Goal: Task Accomplishment & Management: Manage account settings

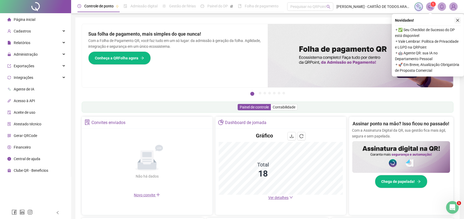
click at [457, 22] on icon "close" at bounding box center [457, 20] width 4 height 4
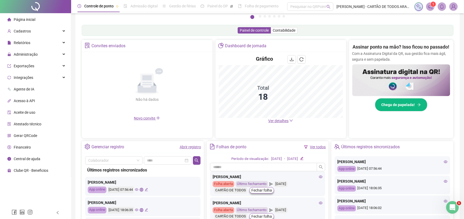
scroll to position [88, 0]
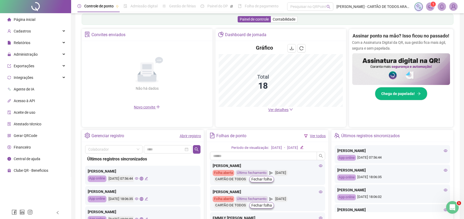
click at [191, 135] on link "Abrir registro" at bounding box center [190, 135] width 21 height 4
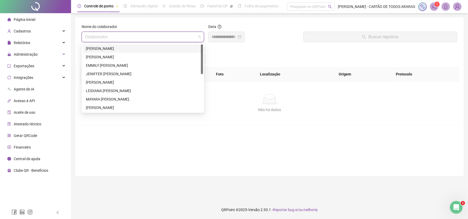
click at [157, 33] on input "search" at bounding box center [140, 37] width 111 height 10
click at [155, 48] on div "[PERSON_NAME]" at bounding box center [143, 49] width 114 height 6
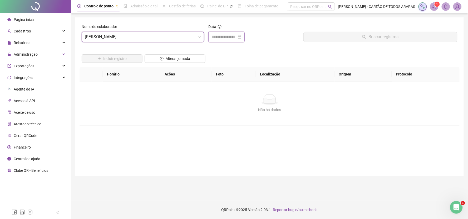
drag, startPoint x: 212, startPoint y: 38, endPoint x: 214, endPoint y: 41, distance: 3.6
click at [212, 38] on input at bounding box center [223, 37] width 25 height 6
type input "**********"
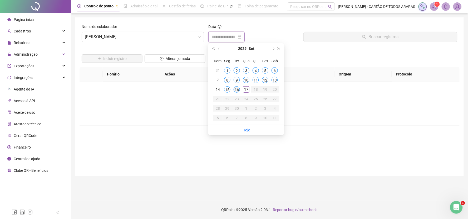
type input "**********"
click at [234, 90] on div "16" at bounding box center [237, 89] width 6 height 6
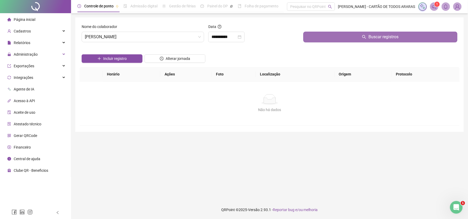
click at [310, 38] on button "Buscar registros" at bounding box center [380, 37] width 154 height 11
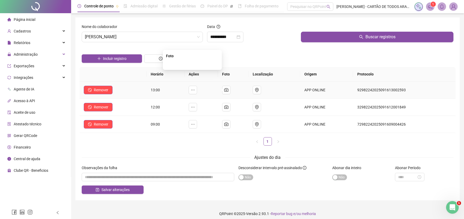
click at [192, 64] on img at bounding box center [192, 64] width 0 height 0
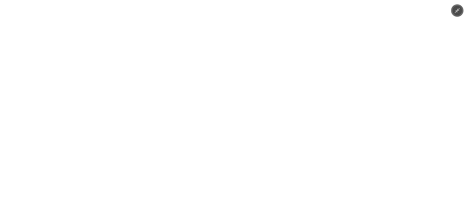
click at [405, 68] on div at bounding box center [234, 109] width 468 height 219
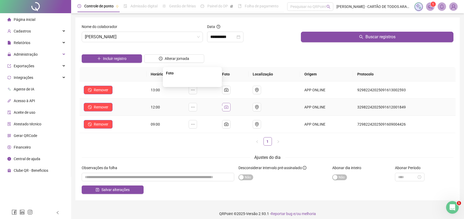
click at [228, 105] on icon "camera" at bounding box center [226, 107] width 4 height 4
click at [192, 81] on img at bounding box center [192, 81] width 0 height 0
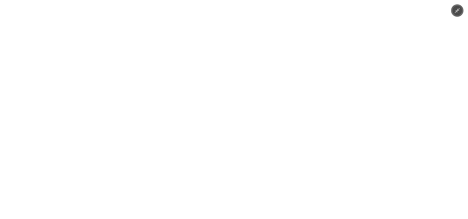
click at [417, 111] on div at bounding box center [234, 109] width 468 height 219
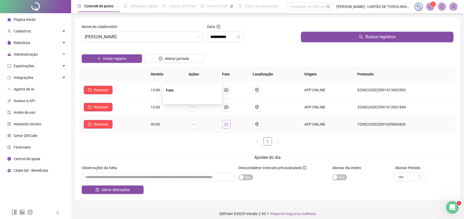
click at [228, 123] on icon "camera" at bounding box center [226, 124] width 4 height 4
click at [192, 98] on img at bounding box center [192, 98] width 0 height 0
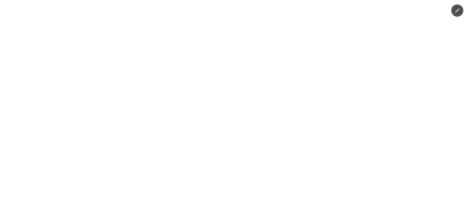
click at [199, 133] on img at bounding box center [234, 109] width 164 height 219
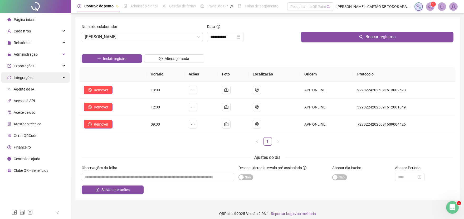
click at [37, 78] on div "Integrações" at bounding box center [35, 77] width 69 height 11
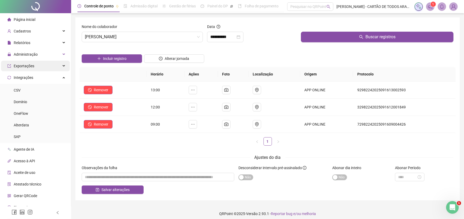
click at [40, 67] on div "Exportações" at bounding box center [35, 66] width 69 height 11
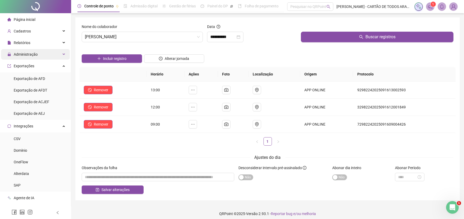
click at [46, 56] on div "Administração" at bounding box center [35, 54] width 69 height 11
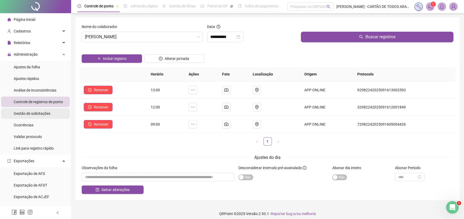
click at [37, 116] on div "Gestão de solicitações" at bounding box center [32, 113] width 37 height 11
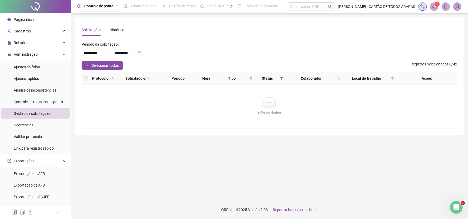
click at [46, 113] on span "Gestão de solicitações" at bounding box center [32, 113] width 37 height 4
click at [37, 21] on li "Página inicial" at bounding box center [35, 19] width 69 height 11
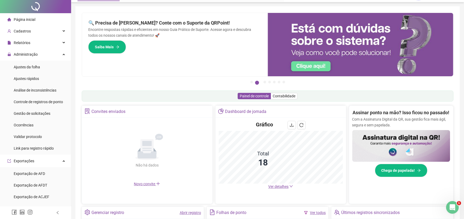
scroll to position [88, 0]
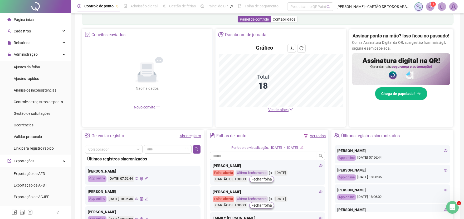
click at [186, 135] on link "Abrir registro" at bounding box center [190, 135] width 21 height 4
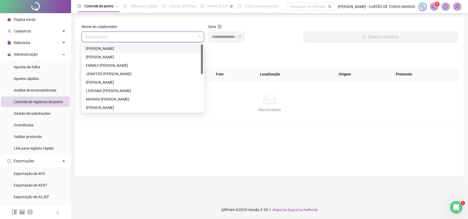
click at [146, 36] on input "search" at bounding box center [140, 37] width 111 height 10
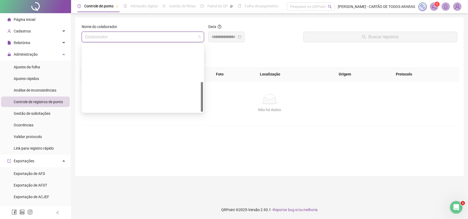
scroll to position [84, 0]
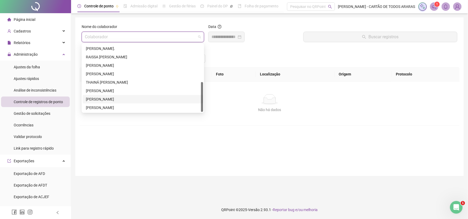
click at [138, 98] on div "[PERSON_NAME]" at bounding box center [143, 99] width 114 height 6
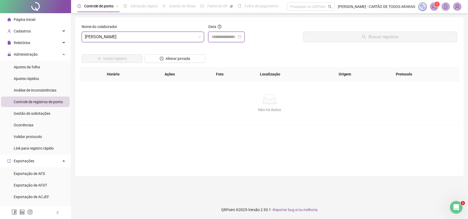
click at [228, 36] on input at bounding box center [223, 37] width 25 height 6
type input "**********"
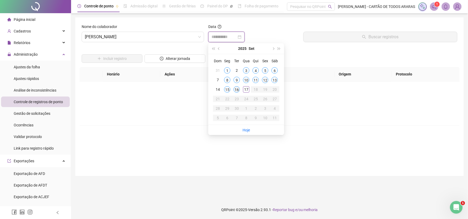
type input "**********"
click at [237, 90] on div "16" at bounding box center [237, 89] width 6 height 6
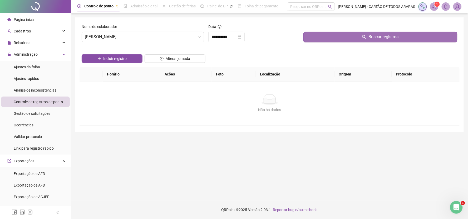
click at [315, 36] on button "Buscar registros" at bounding box center [380, 37] width 154 height 11
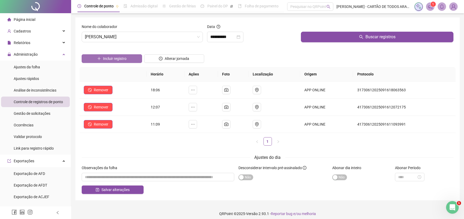
click at [120, 55] on button "Incluir registro" at bounding box center [112, 58] width 60 height 8
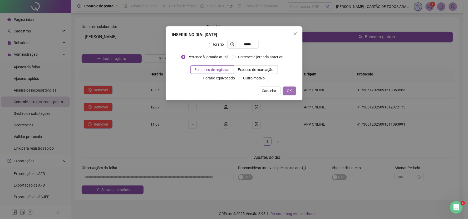
type input "*****"
click at [294, 90] on button "OK" at bounding box center [289, 90] width 13 height 8
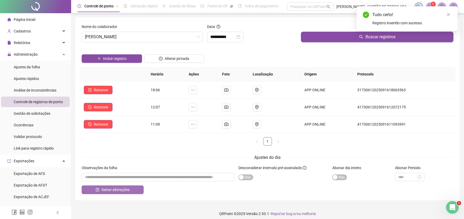
click at [137, 188] on button "Salvar alterações" at bounding box center [113, 189] width 62 height 8
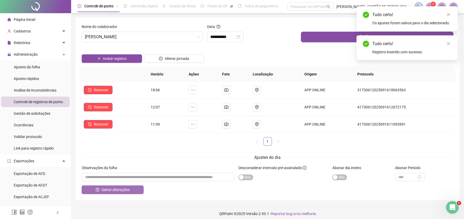
click at [137, 188] on button "Salvar alterações" at bounding box center [113, 189] width 62 height 8
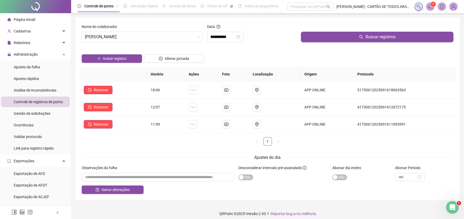
click at [38, 20] on li "Página inicial" at bounding box center [35, 19] width 69 height 11
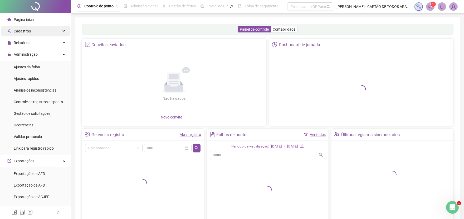
click at [39, 32] on div "Cadastros" at bounding box center [35, 31] width 69 height 11
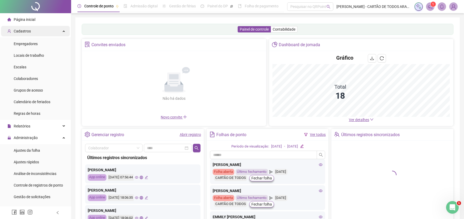
click at [40, 33] on div "Cadastros" at bounding box center [35, 31] width 69 height 11
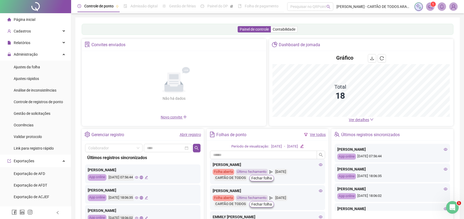
click at [190, 132] on link "Abrir registro" at bounding box center [190, 134] width 21 height 4
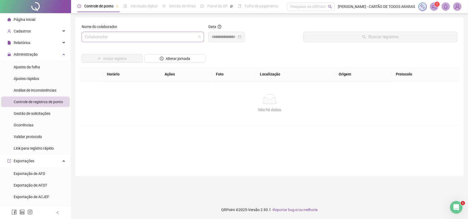
click at [149, 32] on input "search" at bounding box center [140, 37] width 111 height 10
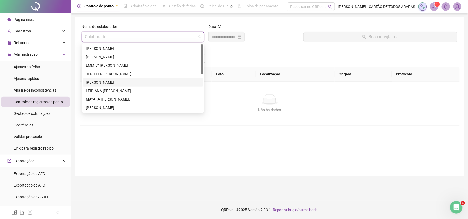
scroll to position [29, 0]
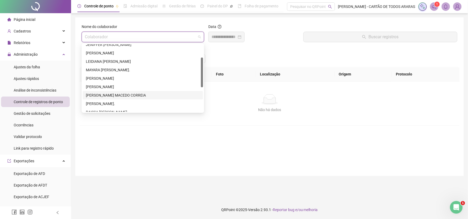
click at [120, 93] on div "[PERSON_NAME] MACEDO CORREIA" at bounding box center [143, 95] width 114 height 6
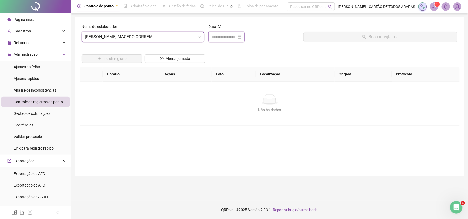
click at [224, 37] on input at bounding box center [223, 37] width 25 height 6
type input "**********"
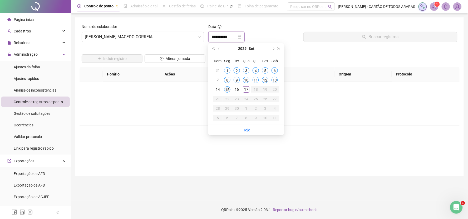
type input "**********"
click at [226, 91] on div "15" at bounding box center [227, 89] width 6 height 6
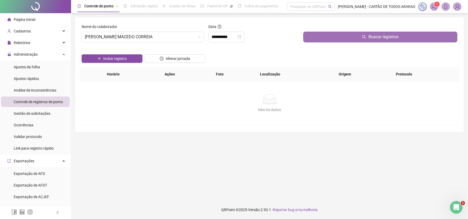
click at [324, 36] on button "Buscar registros" at bounding box center [380, 37] width 154 height 11
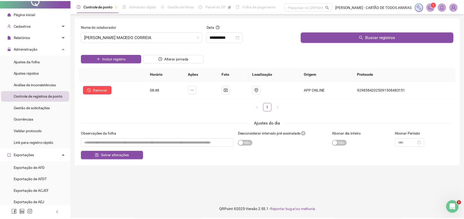
scroll to position [0, 0]
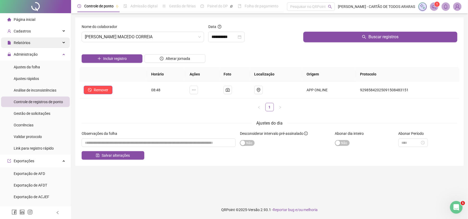
click at [50, 41] on div "Relatórios" at bounding box center [35, 42] width 69 height 11
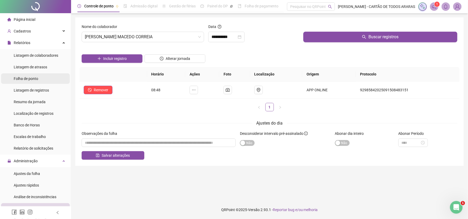
click at [22, 82] on div "Folha de ponto" at bounding box center [26, 78] width 24 height 11
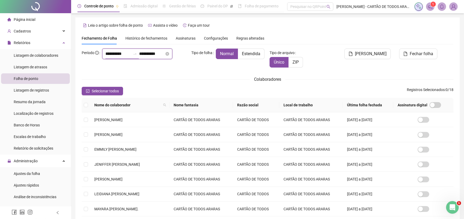
click at [107, 57] on input "**********" at bounding box center [117, 54] width 25 height 6
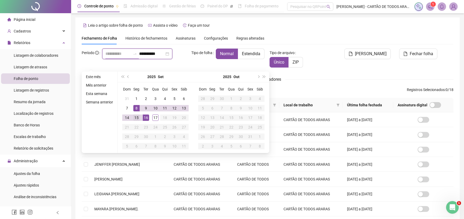
type input "**********"
click at [136, 116] on div "15" at bounding box center [136, 117] width 6 height 6
type input "**********"
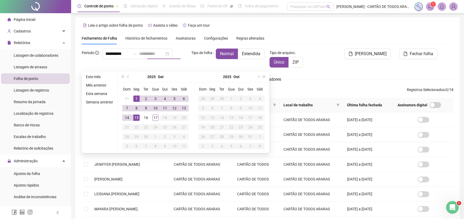
click at [134, 97] on div "1" at bounding box center [136, 98] width 6 height 6
type input "**********"
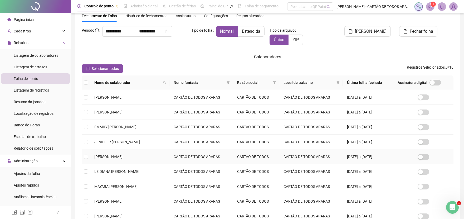
scroll to position [58, 0]
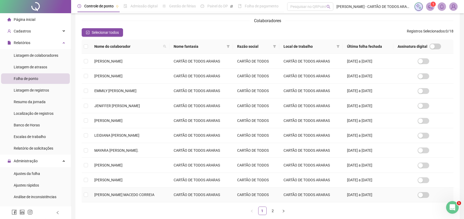
click at [153, 196] on td "[PERSON_NAME] MACEDO CORREIA" at bounding box center [129, 194] width 79 height 15
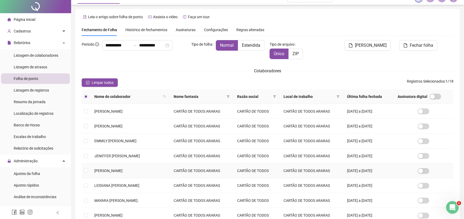
scroll to position [0, 0]
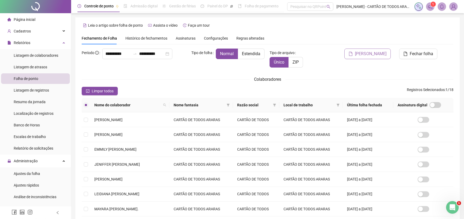
click at [376, 54] on span "[PERSON_NAME]" at bounding box center [371, 54] width 32 height 6
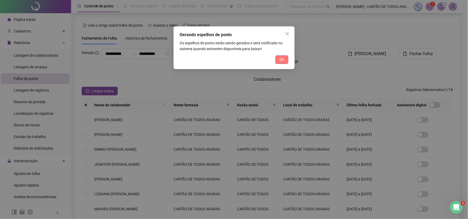
click at [278, 57] on button "Ok" at bounding box center [281, 59] width 13 height 8
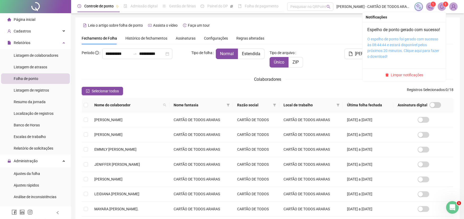
click at [401, 56] on link "O espelho de ponto foi gerado com sucesso às 08:44:44 e estará disponível pelos…" at bounding box center [403, 48] width 72 height 22
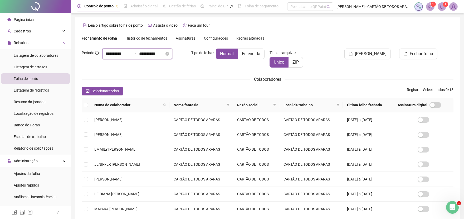
click at [148, 57] on input "**********" at bounding box center [151, 54] width 25 height 6
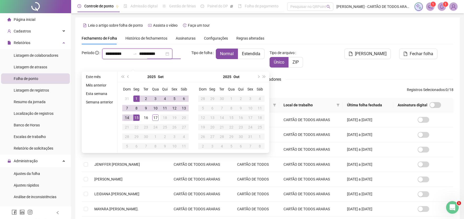
type input "**********"
click at [127, 118] on div "14" at bounding box center [127, 117] width 6 height 6
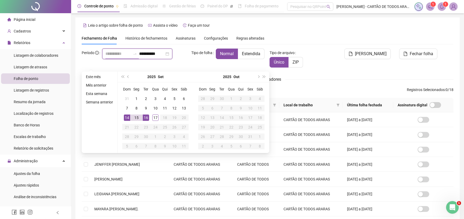
type input "**********"
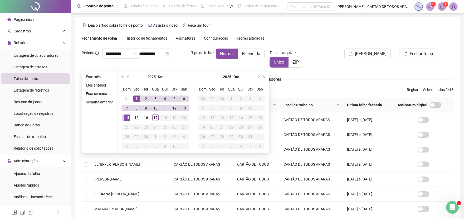
click at [193, 68] on div "Tipo de folha Normal Estendida" at bounding box center [228, 59] width 78 height 23
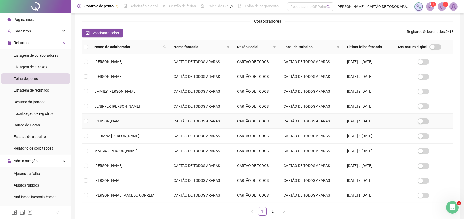
scroll to position [58, 0]
click at [141, 196] on span "[PERSON_NAME] MACEDO CORREIA" at bounding box center [124, 194] width 60 height 4
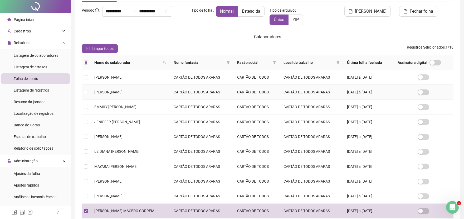
scroll to position [0, 0]
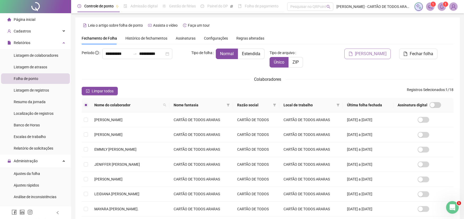
click at [374, 52] on span "[PERSON_NAME]" at bounding box center [371, 54] width 32 height 6
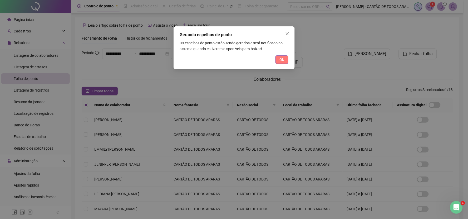
click at [282, 57] on span "Ok" at bounding box center [282, 60] width 4 height 6
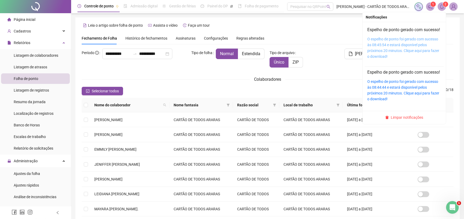
click at [383, 48] on link "O espelho de ponto foi gerado com sucesso às 08:45:54 e estará disponível pelos…" at bounding box center [403, 48] width 72 height 22
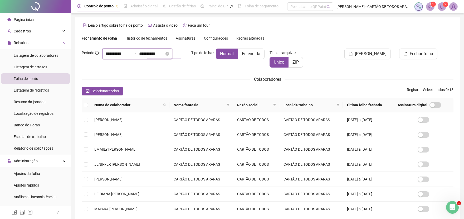
click at [149, 57] on input "**********" at bounding box center [151, 54] width 25 height 6
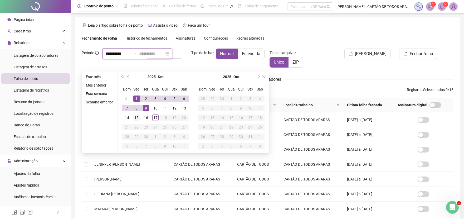
type input "**********"
click at [136, 117] on div "15" at bounding box center [136, 117] width 6 height 6
type input "**********"
click at [193, 64] on div "Tipo de folha Normal Estendida" at bounding box center [228, 59] width 78 height 23
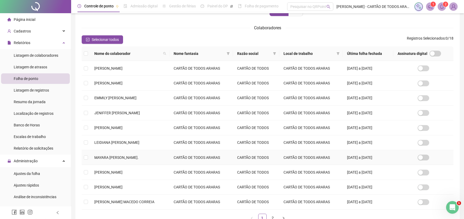
scroll to position [58, 0]
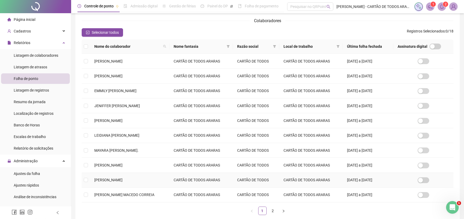
click at [142, 182] on td "[PERSON_NAME]" at bounding box center [129, 179] width 79 height 15
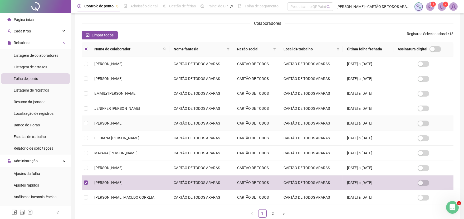
scroll to position [90, 0]
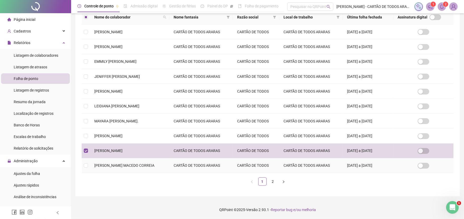
click at [142, 166] on span "[PERSON_NAME] MACEDO CORREIA" at bounding box center [124, 165] width 60 height 4
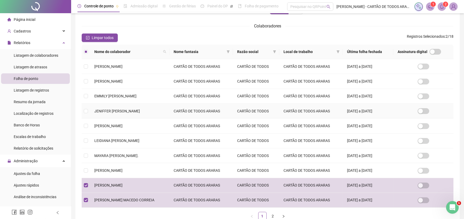
scroll to position [88, 0]
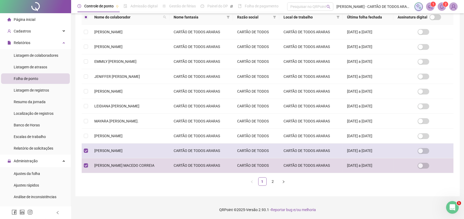
click at [143, 156] on td "[PERSON_NAME]" at bounding box center [129, 150] width 79 height 15
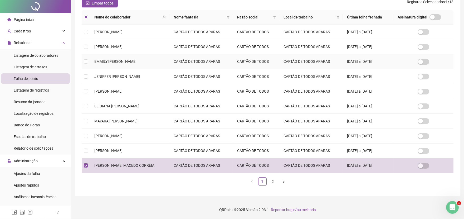
scroll to position [0, 0]
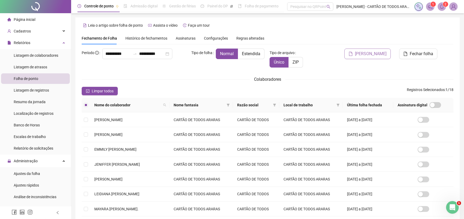
click at [375, 53] on span "[PERSON_NAME]" at bounding box center [371, 54] width 32 height 6
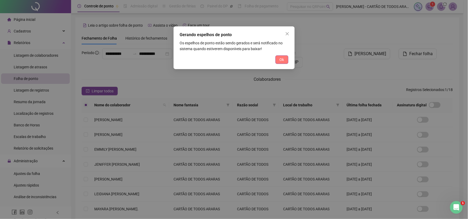
click at [281, 61] on span "Ok" at bounding box center [282, 60] width 4 height 6
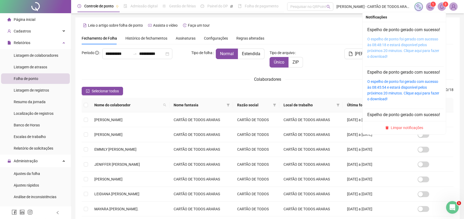
click at [398, 49] on link "O espelho de ponto foi gerado com sucesso às 08:48:18 e estará disponível pelos…" at bounding box center [403, 48] width 72 height 22
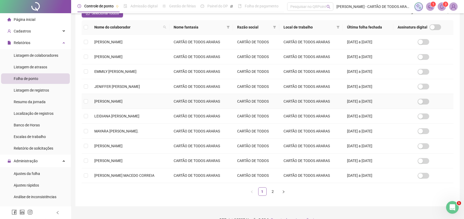
scroll to position [88, 0]
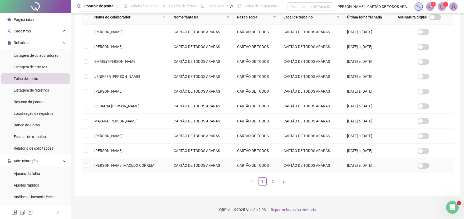
click at [193, 168] on td "CARTÃO DE TODOS ARARAS" at bounding box center [200, 165] width 63 height 15
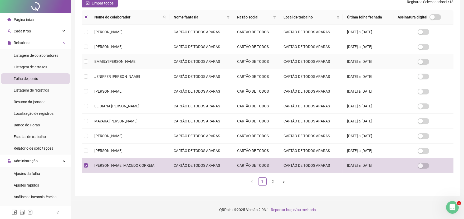
scroll to position [0, 0]
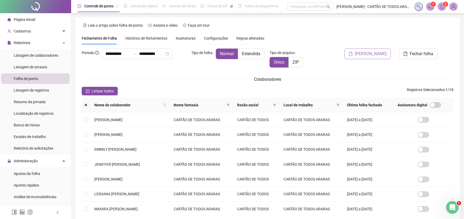
click at [370, 56] on span "[PERSON_NAME]" at bounding box center [371, 54] width 32 height 6
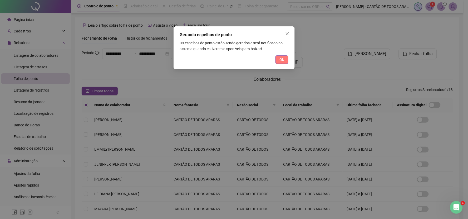
click at [284, 62] on button "Ok" at bounding box center [281, 59] width 13 height 8
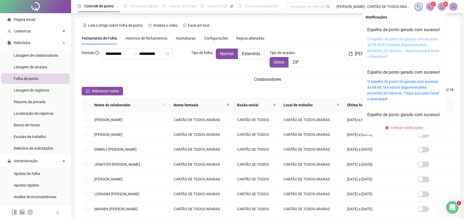
click at [394, 53] on link "O espelho de ponto foi gerado com sucesso às 08:49:03 e estará disponível pelos…" at bounding box center [403, 48] width 72 height 22
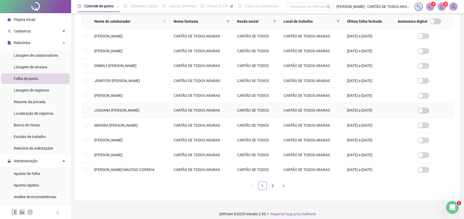
scroll to position [88, 0]
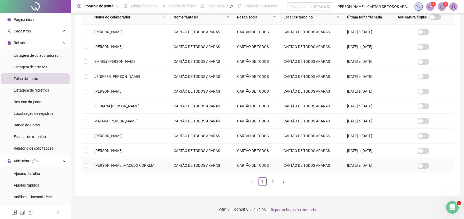
click at [169, 168] on td "[PERSON_NAME] MACEDO CORREIA" at bounding box center [129, 165] width 79 height 15
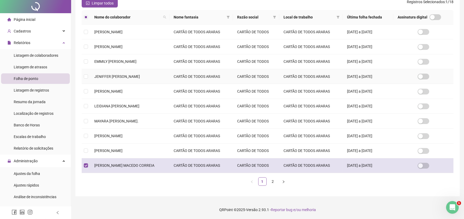
scroll to position [0, 0]
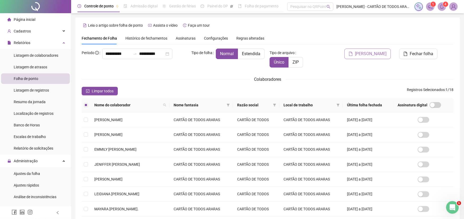
click at [373, 54] on span "[PERSON_NAME]" at bounding box center [371, 54] width 32 height 6
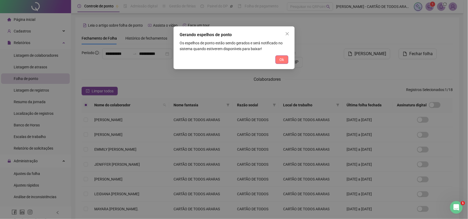
click at [283, 60] on span "Ok" at bounding box center [282, 60] width 4 height 6
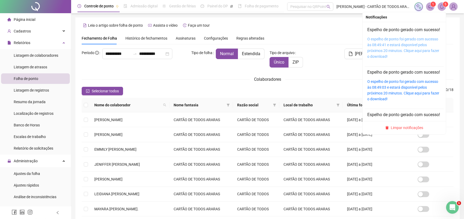
click at [385, 52] on link "O espelho de ponto foi gerado com sucesso às 08:49:41 e estará disponível pelos…" at bounding box center [403, 48] width 72 height 22
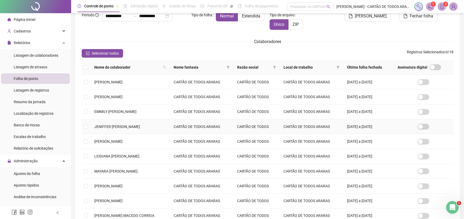
scroll to position [90, 0]
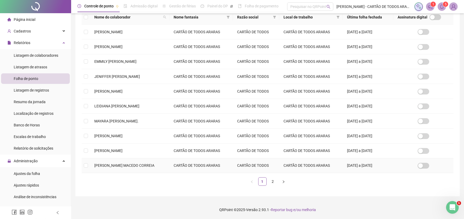
click at [192, 164] on td "CARTÃO DE TODOS ARARAS" at bounding box center [200, 165] width 63 height 15
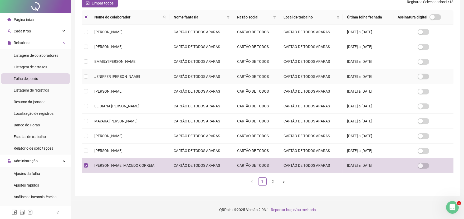
scroll to position [0, 0]
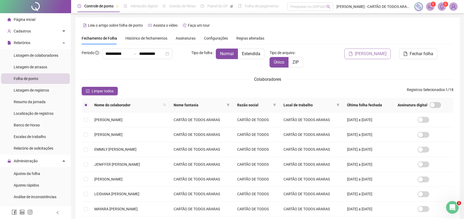
click at [359, 52] on button "[PERSON_NAME]" at bounding box center [367, 53] width 46 height 11
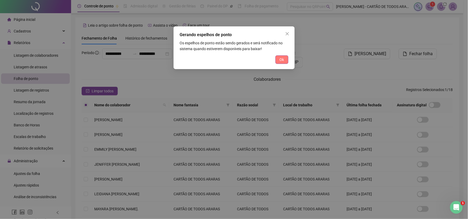
click at [277, 59] on button "Ok" at bounding box center [281, 59] width 13 height 8
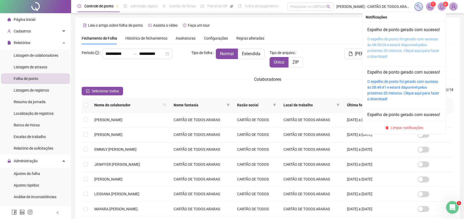
click at [390, 49] on link "O espelho de ponto foi gerado com sucesso às 08:50:26 e estará disponível pelos…" at bounding box center [403, 48] width 72 height 22
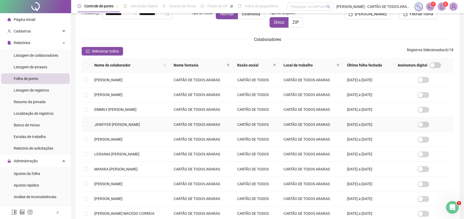
scroll to position [90, 0]
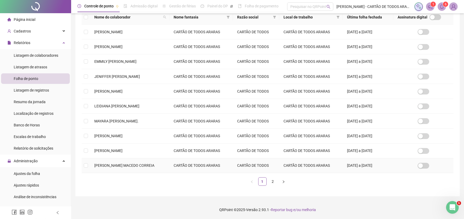
click at [266, 162] on td "CARTÃO DE TODOS" at bounding box center [256, 165] width 46 height 15
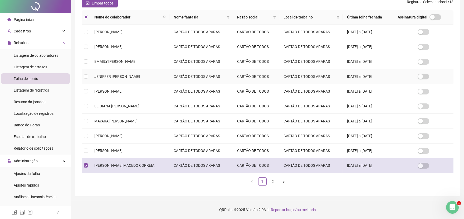
scroll to position [0, 0]
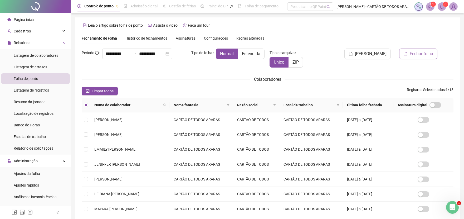
click at [415, 52] on span "Fechar folha" at bounding box center [420, 54] width 23 height 6
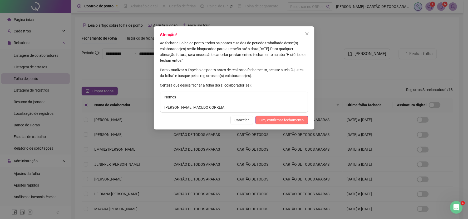
click at [282, 117] on span "Sim, confirmar fechamento" at bounding box center [282, 120] width 44 height 6
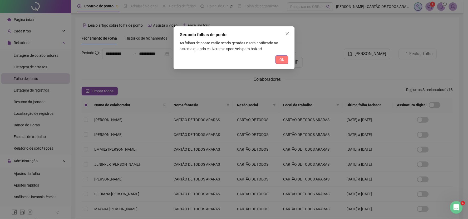
click at [285, 60] on button "Ok" at bounding box center [281, 59] width 13 height 8
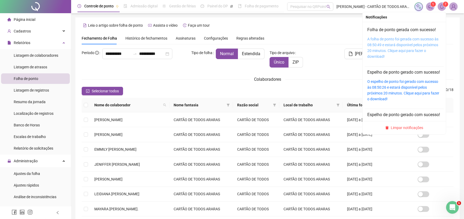
click at [394, 43] on link "A folha de ponto foi gerada com sucesso às 08:50:49 e estará disponível pelos p…" at bounding box center [402, 48] width 71 height 22
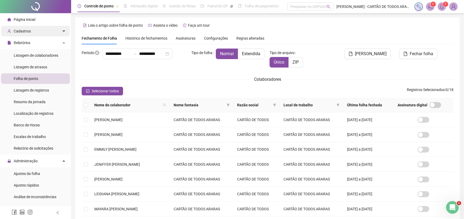
click at [28, 29] on span "Cadastros" at bounding box center [22, 31] width 17 height 4
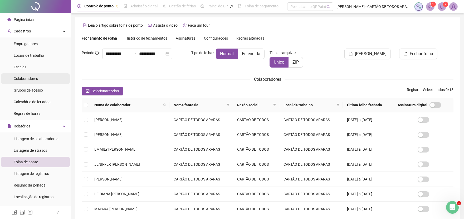
click at [40, 78] on li "Colaboradores" at bounding box center [35, 78] width 69 height 11
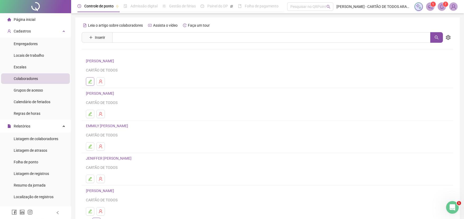
click at [91, 82] on icon "edit" at bounding box center [90, 81] width 4 height 4
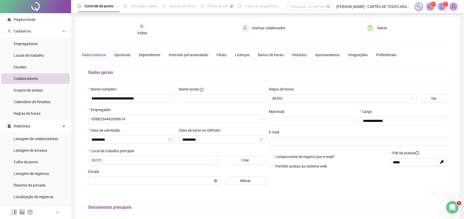
type input "**********"
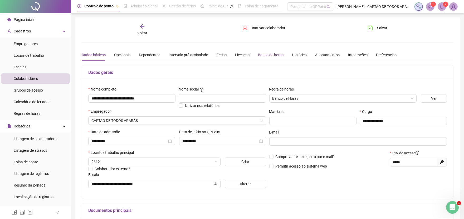
click at [260, 53] on div "Banco de horas" at bounding box center [271, 55] width 26 height 6
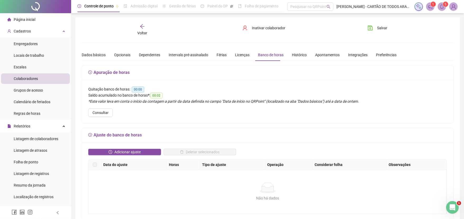
click at [140, 27] on icon "arrow-left" at bounding box center [142, 26] width 5 height 5
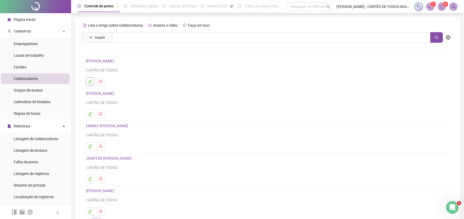
click at [89, 83] on icon "edit" at bounding box center [90, 81] width 4 height 4
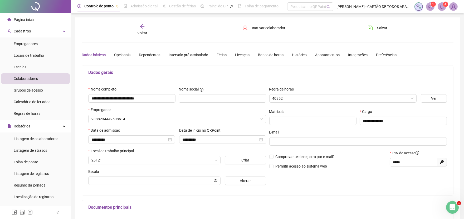
type input "**********"
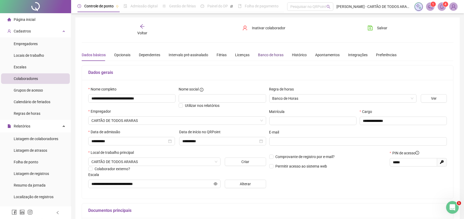
click at [272, 55] on div "Banco de horas" at bounding box center [271, 55] width 26 height 6
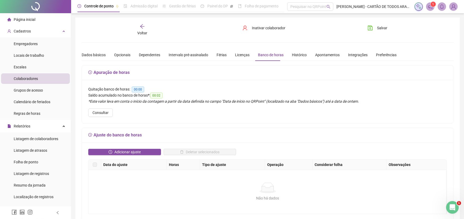
click at [142, 27] on icon "arrow-left" at bounding box center [142, 26] width 5 height 5
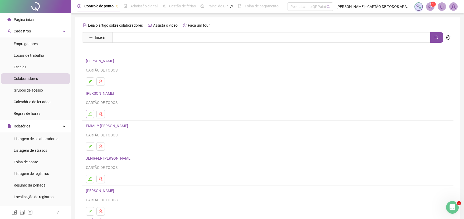
click at [90, 114] on icon "edit" at bounding box center [90, 114] width 4 height 4
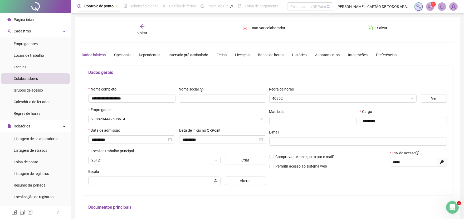
type input "**********"
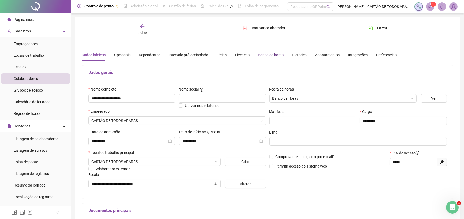
click at [277, 55] on div "Banco de horas" at bounding box center [271, 55] width 26 height 6
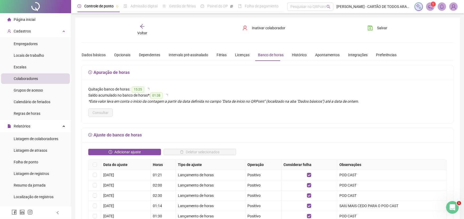
click at [143, 25] on icon "arrow-left" at bounding box center [142, 26] width 5 height 5
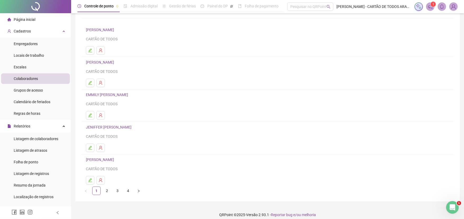
scroll to position [36, 0]
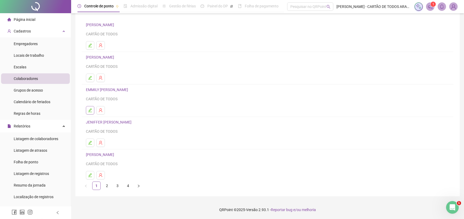
click at [92, 112] on button "button" at bounding box center [90, 110] width 8 height 8
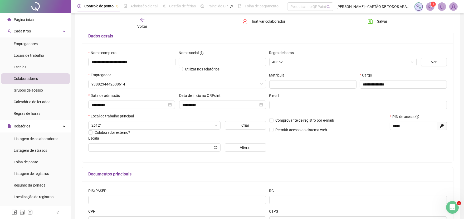
scroll to position [7, 0]
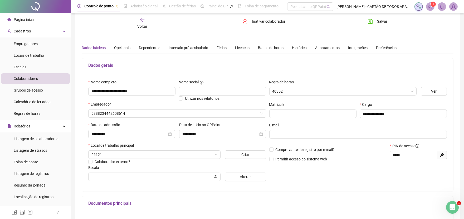
type input "**********"
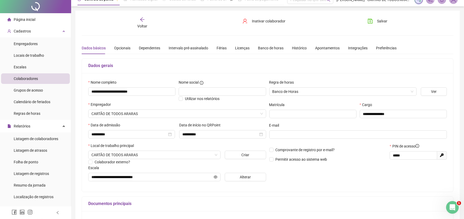
scroll to position [0, 0]
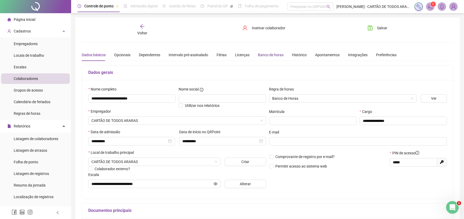
click at [267, 56] on div "Banco de horas" at bounding box center [271, 55] width 26 height 6
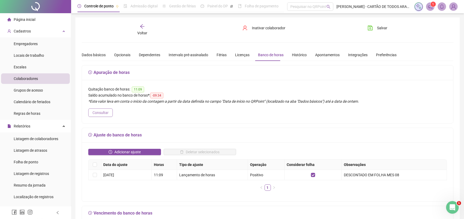
click at [111, 112] on button "Consultar" at bounding box center [100, 112] width 24 height 8
click at [143, 27] on icon "arrow-left" at bounding box center [142, 26] width 5 height 5
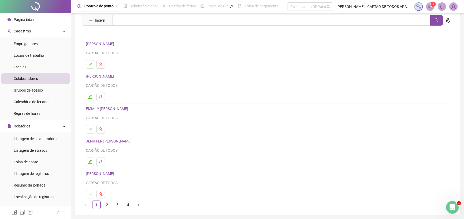
scroll to position [36, 0]
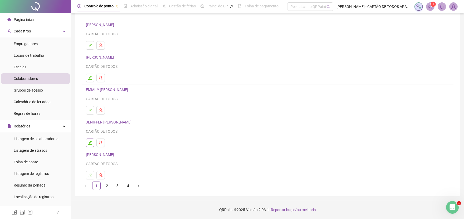
click at [87, 143] on button "button" at bounding box center [90, 142] width 8 height 8
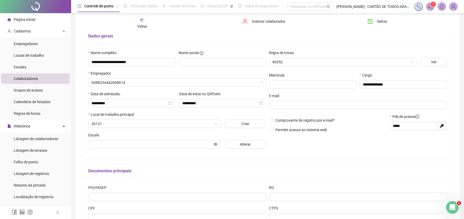
scroll to position [17, 0]
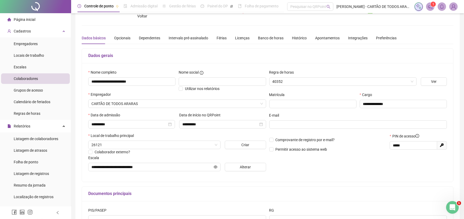
type input "**********"
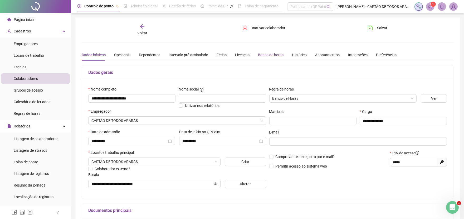
click at [269, 56] on div "Banco de horas" at bounding box center [271, 55] width 26 height 6
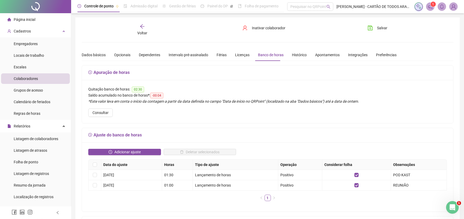
click at [148, 30] on div "Voltar" at bounding box center [142, 30] width 58 height 12
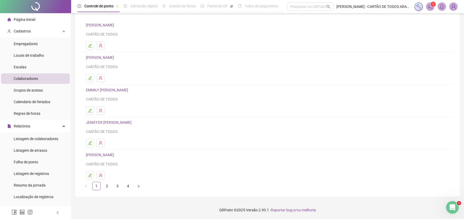
scroll to position [36, 0]
click at [90, 174] on icon "edit" at bounding box center [90, 175] width 4 height 4
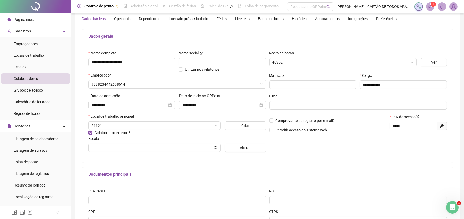
scroll to position [3, 0]
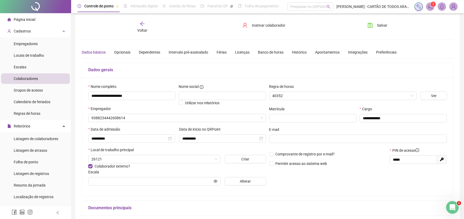
type input "**********"
click at [266, 56] on div "Banco de horas" at bounding box center [271, 52] width 26 height 12
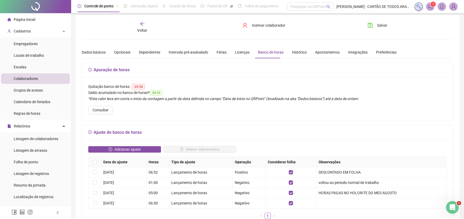
click at [145, 26] on div "Voltar" at bounding box center [142, 27] width 58 height 12
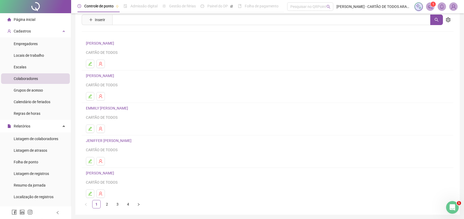
scroll to position [36, 0]
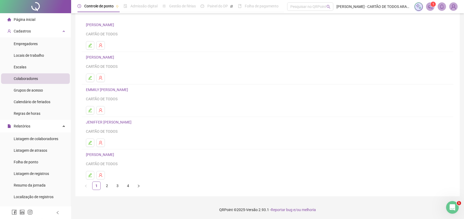
click at [107, 186] on link "2" at bounding box center [107, 185] width 8 height 8
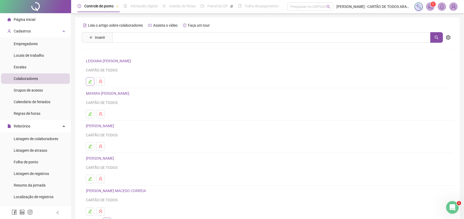
click at [91, 82] on icon "edit" at bounding box center [90, 81] width 4 height 4
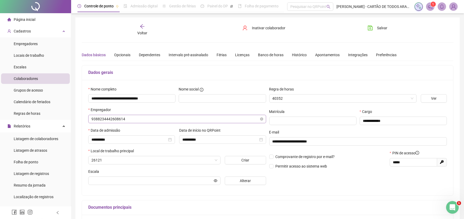
type input "**********"
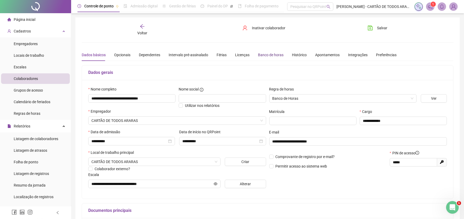
click at [271, 57] on div "Banco de horas" at bounding box center [271, 55] width 26 height 6
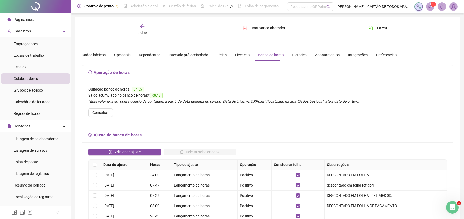
click at [146, 25] on div "Voltar" at bounding box center [142, 30] width 58 height 12
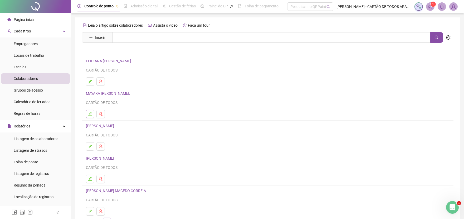
click at [90, 116] on button "button" at bounding box center [90, 114] width 8 height 8
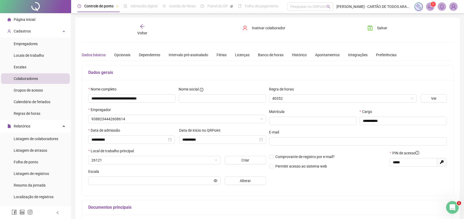
type input "*******"
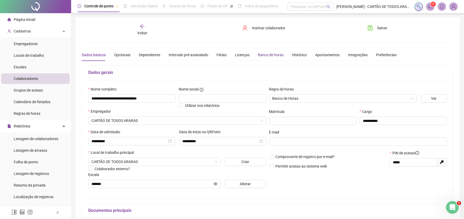
click at [267, 53] on div "Banco de horas" at bounding box center [271, 55] width 26 height 6
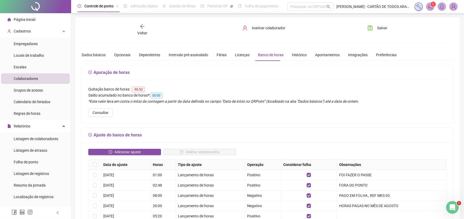
click at [147, 27] on div "Voltar" at bounding box center [142, 30] width 58 height 12
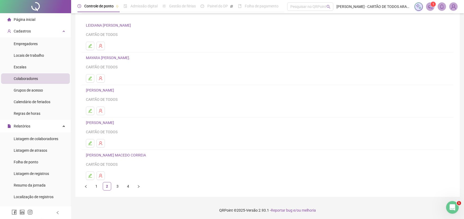
scroll to position [36, 0]
click at [92, 109] on button "button" at bounding box center [90, 110] width 8 height 8
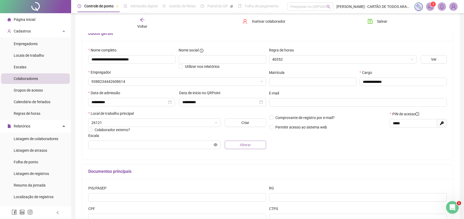
scroll to position [21, 0]
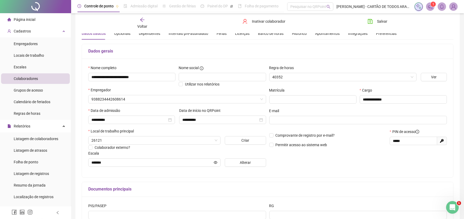
type input "******"
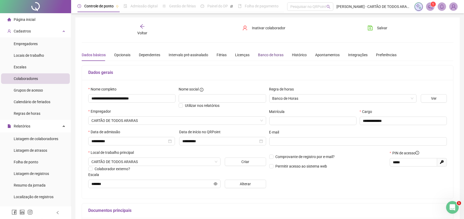
click at [266, 54] on div "Banco de horas" at bounding box center [271, 55] width 26 height 6
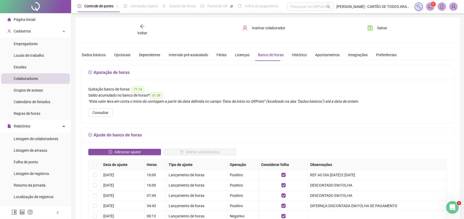
click at [146, 27] on div "Voltar" at bounding box center [142, 30] width 58 height 12
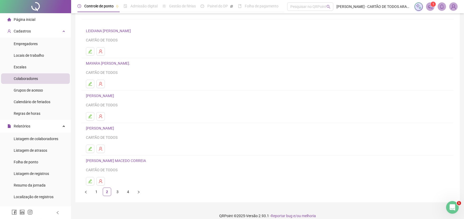
scroll to position [36, 0]
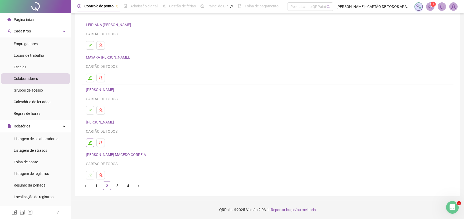
click at [92, 141] on icon "edit" at bounding box center [90, 142] width 4 height 4
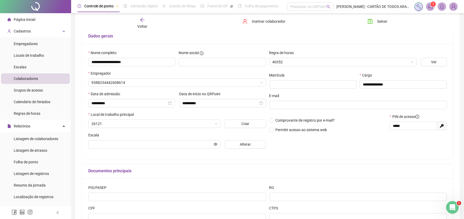
scroll to position [28, 0]
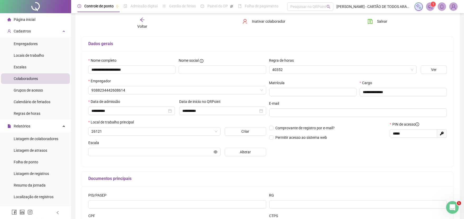
type input "**********"
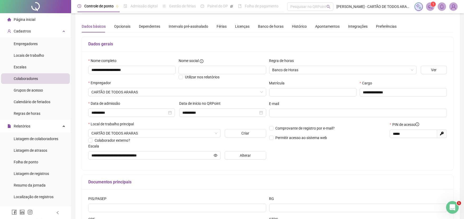
scroll to position [0, 0]
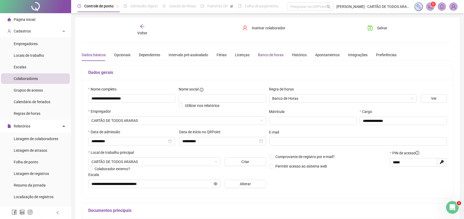
click at [260, 52] on div "Banco de horas" at bounding box center [271, 55] width 26 height 6
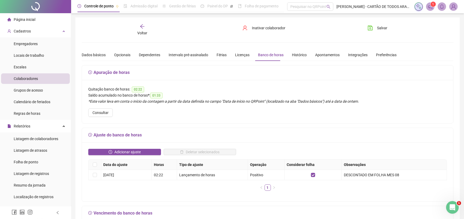
click at [144, 26] on icon "arrow-left" at bounding box center [142, 26] width 4 height 4
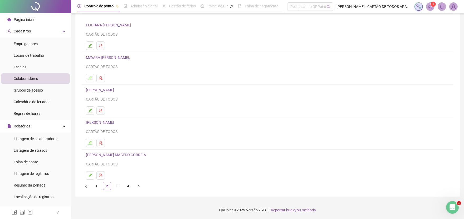
scroll to position [36, 0]
click at [90, 175] on icon "edit" at bounding box center [90, 175] width 4 height 4
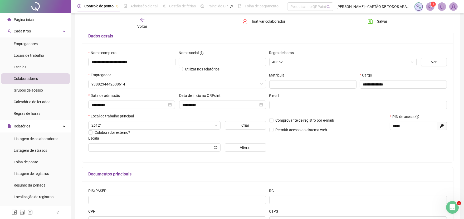
scroll to position [39, 0]
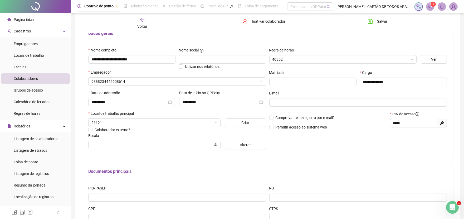
type input "**********"
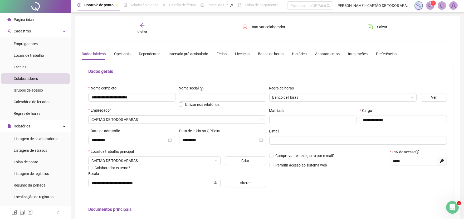
scroll to position [0, 0]
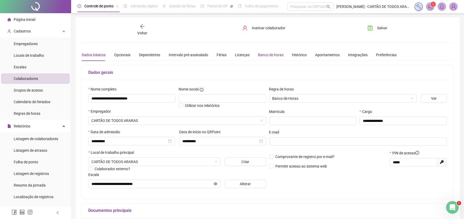
click at [271, 54] on div "Banco de horas" at bounding box center [271, 55] width 26 height 6
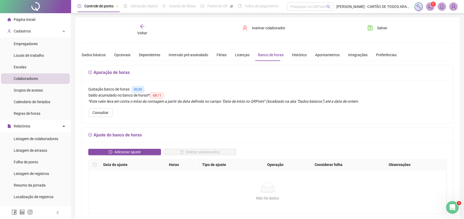
click at [143, 25] on icon "arrow-left" at bounding box center [142, 26] width 5 height 5
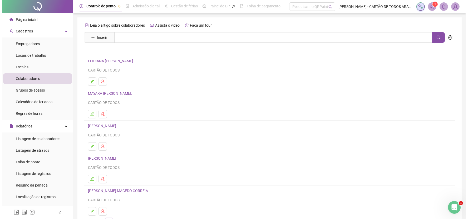
scroll to position [36, 0]
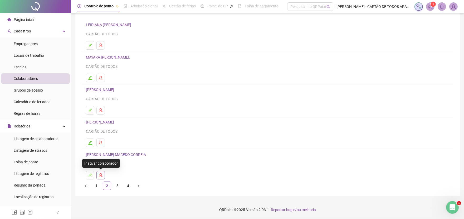
click at [102, 175] on icon "user-delete" at bounding box center [100, 175] width 4 height 4
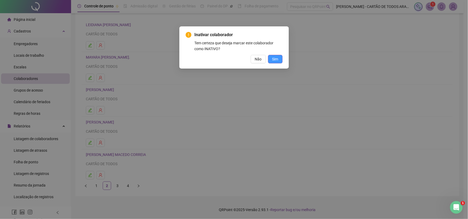
click at [276, 57] on span "Sim" at bounding box center [275, 59] width 6 height 6
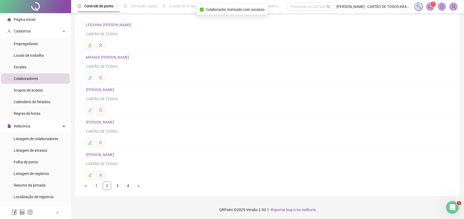
click at [119, 187] on link "3" at bounding box center [117, 185] width 8 height 8
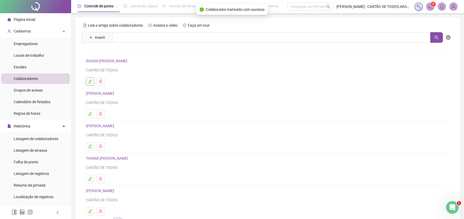
click at [93, 83] on button "button" at bounding box center [90, 81] width 8 height 8
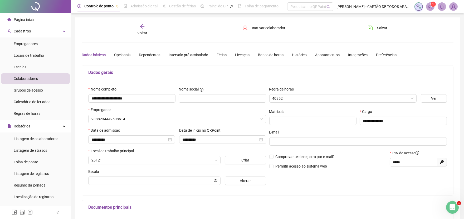
type input "**********"
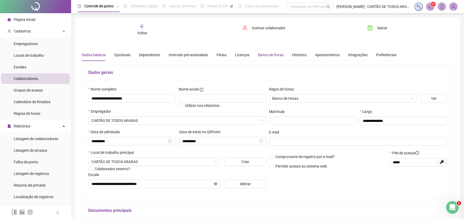
click at [269, 56] on div "Banco de horas" at bounding box center [271, 55] width 26 height 6
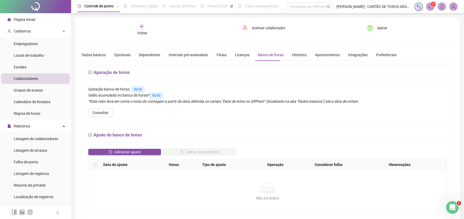
click at [143, 29] on div "Voltar" at bounding box center [142, 30] width 58 height 12
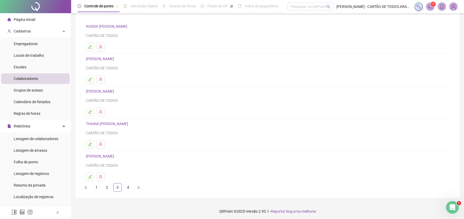
scroll to position [36, 0]
click at [89, 77] on icon "edit" at bounding box center [90, 78] width 4 height 4
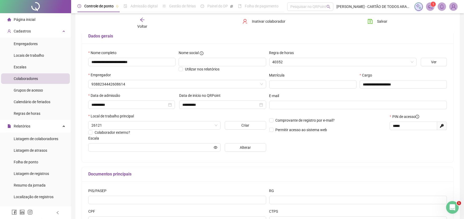
scroll to position [3, 0]
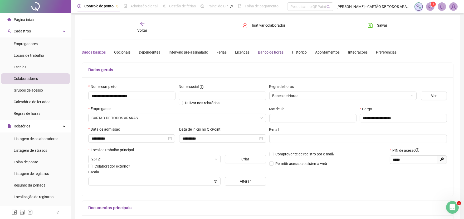
click at [268, 54] on div "Banco de horas" at bounding box center [271, 52] width 26 height 6
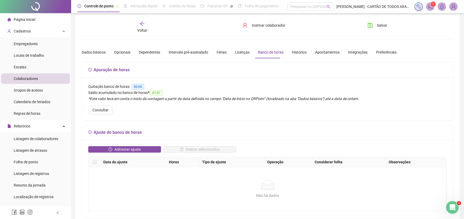
click at [145, 23] on div "Voltar" at bounding box center [142, 27] width 58 height 12
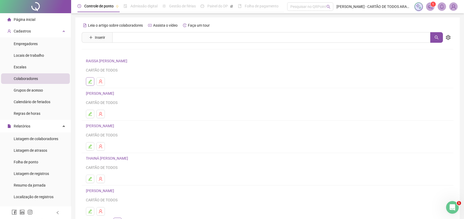
click at [91, 80] on icon "edit" at bounding box center [90, 81] width 4 height 4
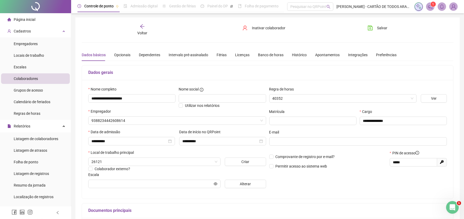
type input "**********"
click at [273, 56] on div "Banco de horas" at bounding box center [271, 55] width 26 height 6
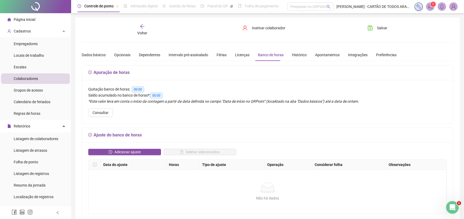
click at [137, 29] on div "Voltar" at bounding box center [142, 30] width 58 height 12
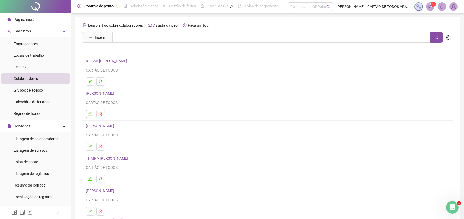
click at [89, 114] on icon "edit" at bounding box center [90, 114] width 4 height 4
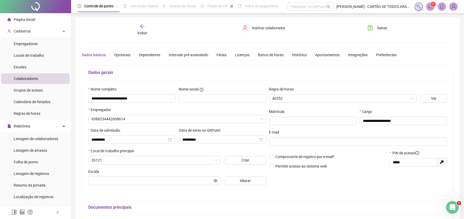
type input "**********"
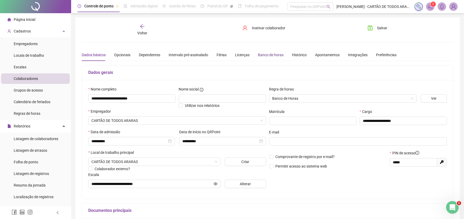
click at [267, 54] on div "Banco de horas" at bounding box center [271, 55] width 26 height 6
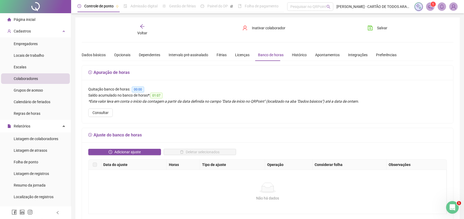
click at [141, 27] on icon "arrow-left" at bounding box center [142, 26] width 5 height 5
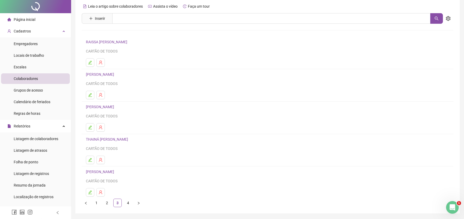
scroll to position [29, 0]
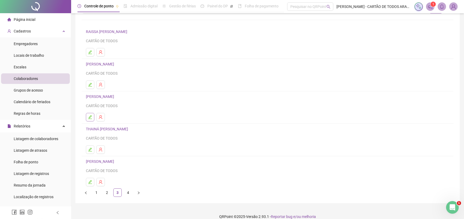
click at [90, 115] on icon "edit" at bounding box center [90, 117] width 4 height 4
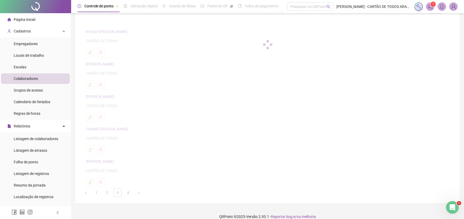
scroll to position [32, 0]
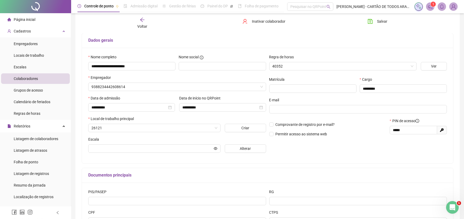
type input "**********"
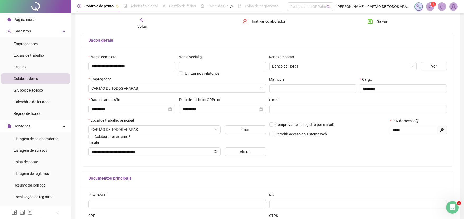
click at [144, 21] on icon "arrow-left" at bounding box center [142, 19] width 5 height 5
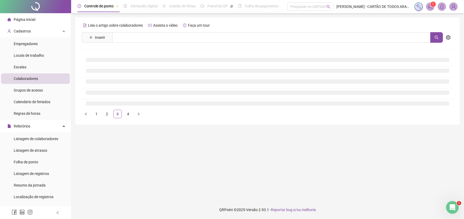
scroll to position [0, 0]
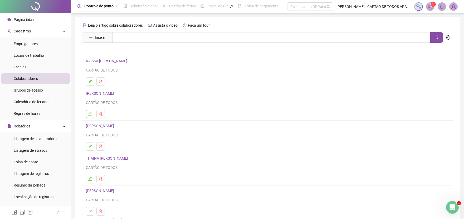
click at [90, 112] on icon "edit" at bounding box center [90, 114] width 4 height 4
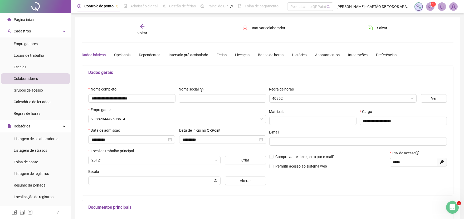
type input "**********"
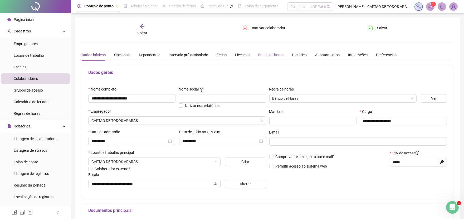
click at [269, 51] on div "Banco de horas" at bounding box center [271, 55] width 26 height 12
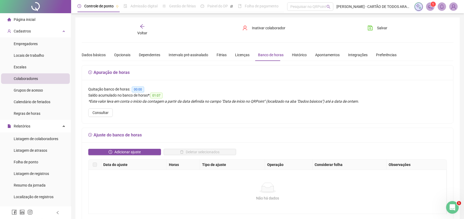
click at [145, 27] on div "Voltar" at bounding box center [142, 30] width 58 height 12
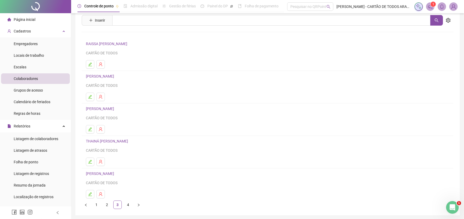
scroll to position [36, 0]
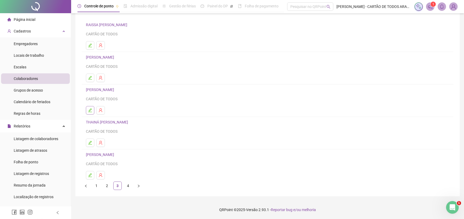
click at [92, 111] on button "button" at bounding box center [90, 110] width 8 height 8
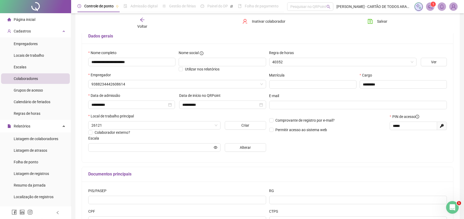
scroll to position [3, 0]
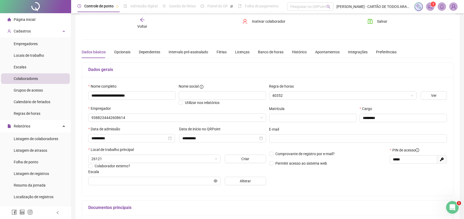
type input "**********"
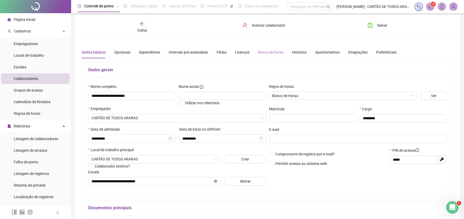
click at [275, 55] on div "Banco de horas" at bounding box center [271, 52] width 26 height 12
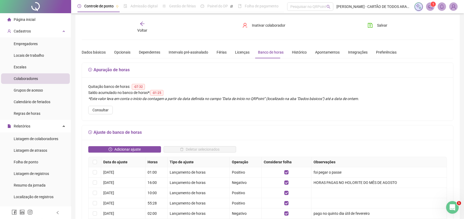
click at [142, 28] on span "Voltar" at bounding box center [142, 30] width 10 height 4
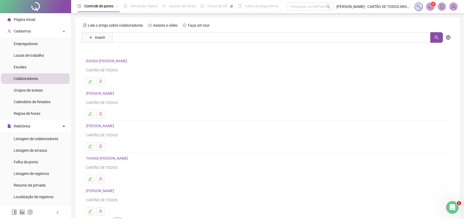
scroll to position [36, 0]
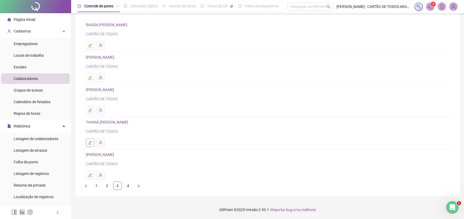
click at [90, 140] on button "button" at bounding box center [90, 142] width 8 height 8
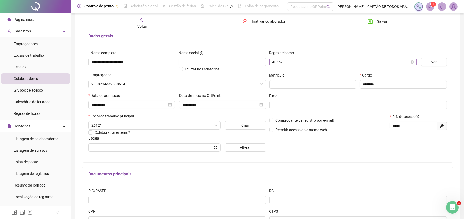
type input "**********"
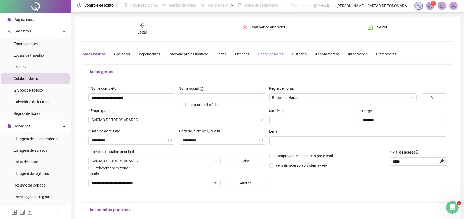
scroll to position [0, 0]
click at [277, 53] on div "Banco de horas" at bounding box center [271, 55] width 26 height 6
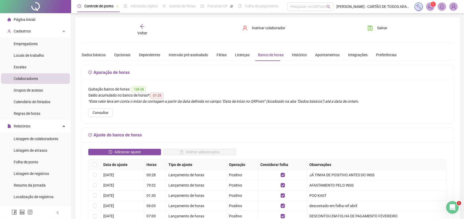
click at [141, 29] on div "Voltar" at bounding box center [142, 30] width 58 height 12
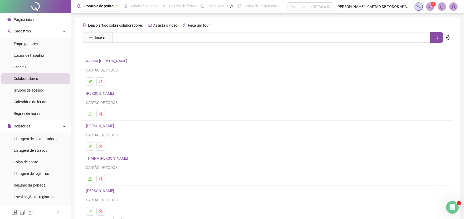
scroll to position [36, 0]
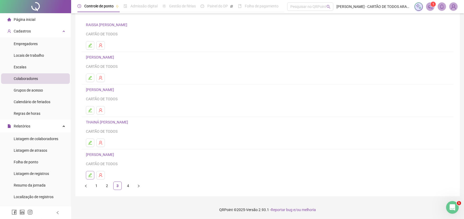
click at [88, 174] on icon "edit" at bounding box center [90, 175] width 4 height 4
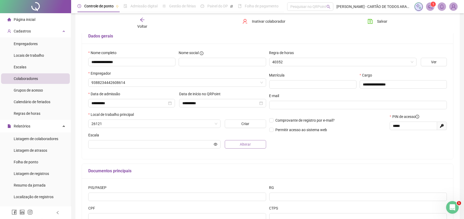
scroll to position [39, 0]
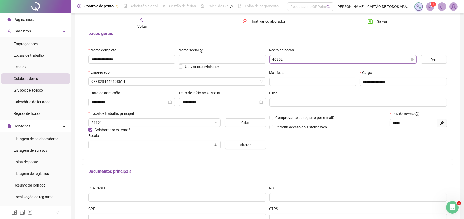
type input "**********"
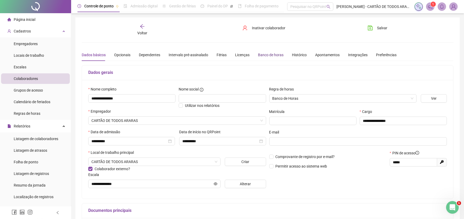
click at [273, 53] on div "Banco de horas" at bounding box center [271, 55] width 26 height 6
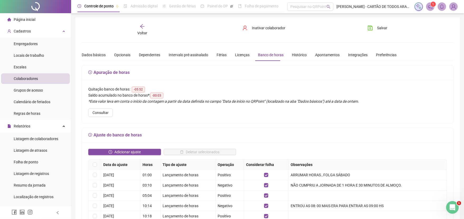
click at [147, 26] on div "Voltar" at bounding box center [142, 30] width 58 height 12
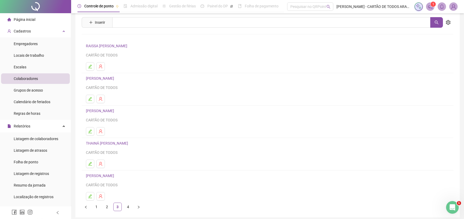
scroll to position [36, 0]
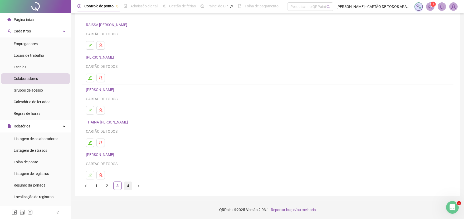
click at [127, 184] on link "4" at bounding box center [128, 185] width 8 height 8
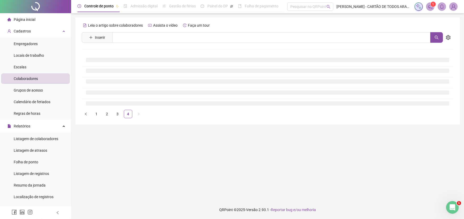
scroll to position [0, 0]
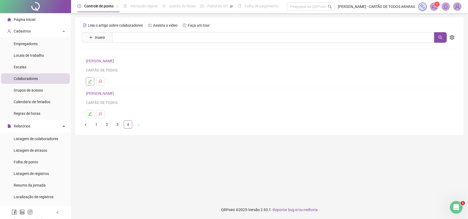
click at [91, 80] on icon "edit" at bounding box center [90, 82] width 4 height 4
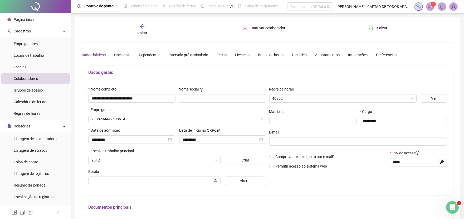
type input "**********"
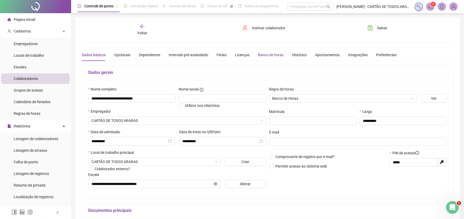
click at [261, 54] on div "Banco de horas" at bounding box center [271, 55] width 26 height 6
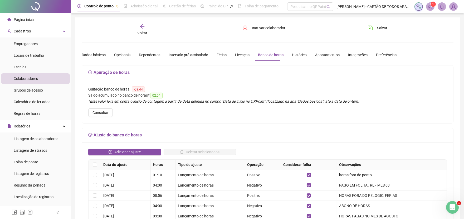
click at [144, 29] on div "Voltar" at bounding box center [142, 30] width 58 height 12
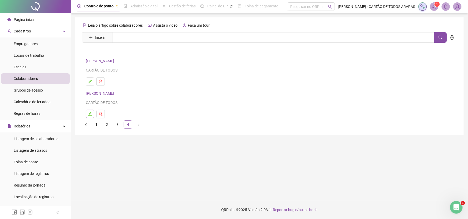
click at [88, 114] on icon "edit" at bounding box center [90, 114] width 4 height 4
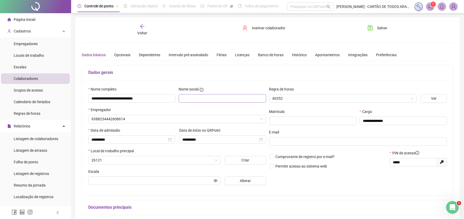
type input "**********"
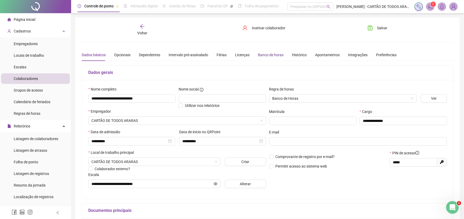
click at [264, 57] on div "Banco de horas" at bounding box center [271, 55] width 26 height 6
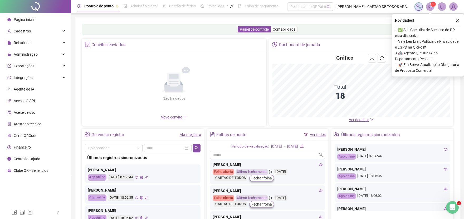
click at [187, 132] on link "Abrir registro" at bounding box center [190, 134] width 21 height 4
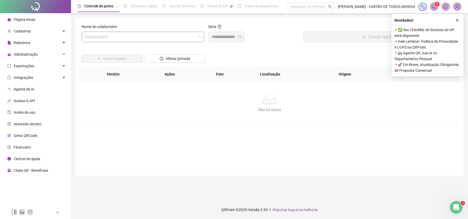
click at [140, 34] on input "search" at bounding box center [140, 37] width 111 height 10
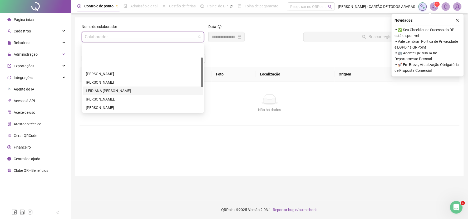
scroll to position [29, 0]
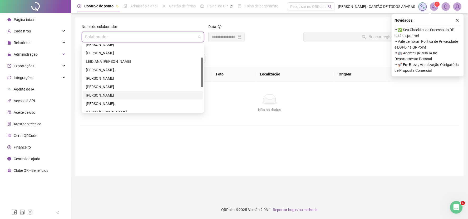
click at [126, 93] on div "[PERSON_NAME] MACEDO CORREIA" at bounding box center [143, 95] width 114 height 6
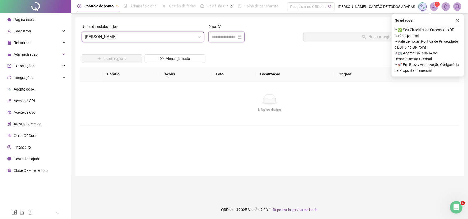
click at [222, 35] on input at bounding box center [223, 37] width 25 height 6
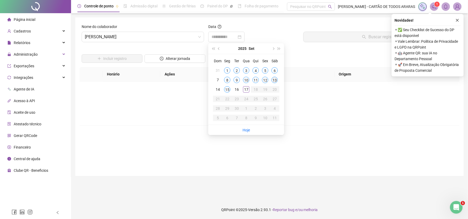
click at [273, 78] on div "13" at bounding box center [274, 80] width 6 height 6
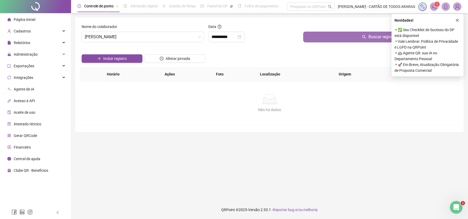
click at [322, 39] on button "Buscar registros" at bounding box center [380, 37] width 154 height 11
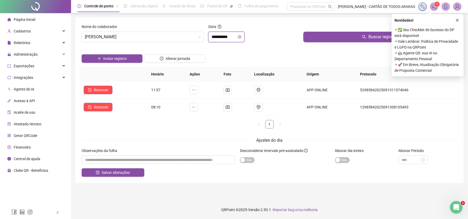
click at [222, 37] on input "**********" at bounding box center [223, 37] width 25 height 6
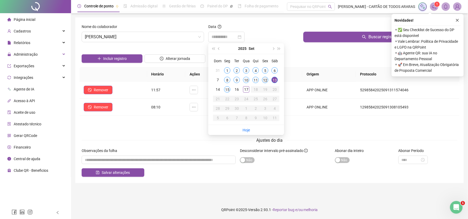
click at [264, 78] on div "12" at bounding box center [265, 80] width 6 height 6
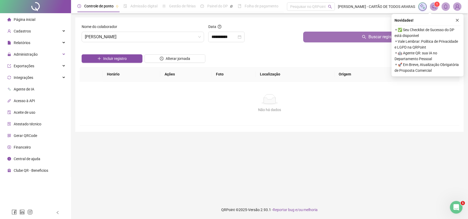
click at [318, 39] on button "Buscar registros" at bounding box center [380, 37] width 154 height 11
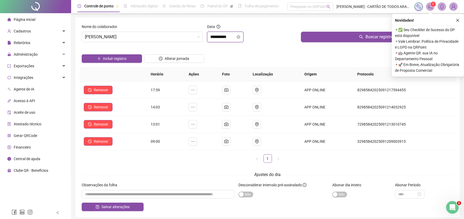
click at [229, 39] on input "**********" at bounding box center [222, 37] width 25 height 6
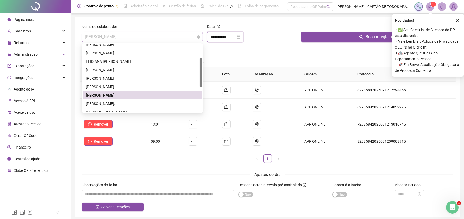
click at [156, 36] on span "[PERSON_NAME] MACEDO CORREIA" at bounding box center [142, 37] width 115 height 10
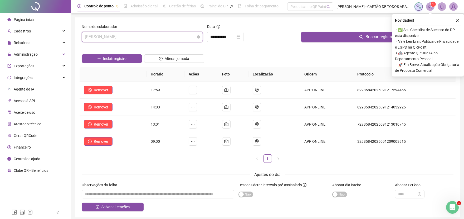
click at [156, 38] on span "[PERSON_NAME] MACEDO CORREIA" at bounding box center [142, 37] width 115 height 10
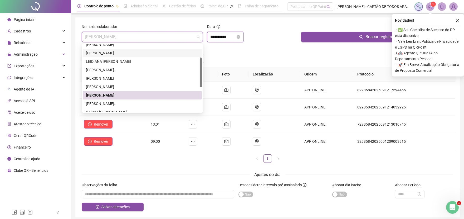
click at [227, 36] on input "**********" at bounding box center [222, 37] width 25 height 6
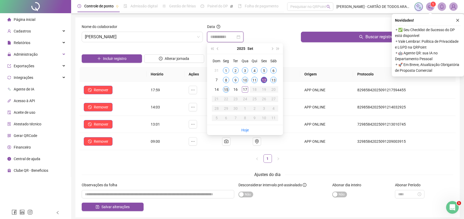
type input "**********"
click at [227, 88] on div "15" at bounding box center [226, 89] width 6 height 6
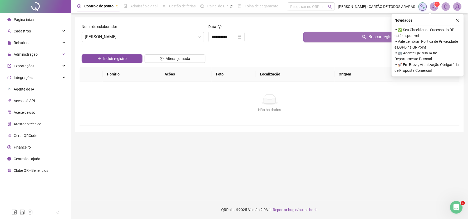
click at [307, 38] on button "Buscar registros" at bounding box center [380, 37] width 154 height 11
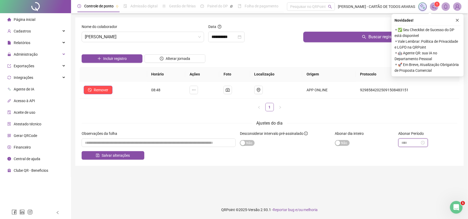
click at [411, 144] on input at bounding box center [410, 143] width 18 height 6
type input "*****"
click at [406, 123] on div "07" at bounding box center [405, 123] width 13 height 7
click at [421, 72] on div "00" at bounding box center [420, 71] width 13 height 7
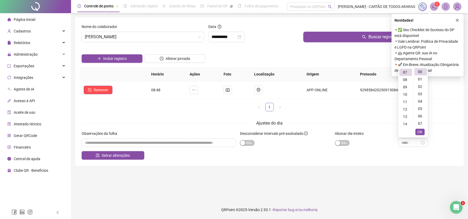
type input "*****"
click at [422, 132] on span "OK" at bounding box center [420, 132] width 5 height 6
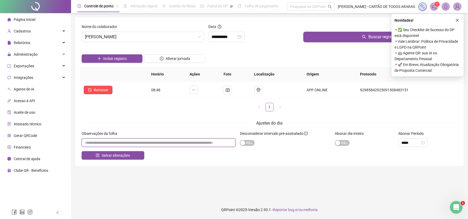
click at [159, 143] on input "textarea" at bounding box center [159, 142] width 154 height 8
type input "**********"
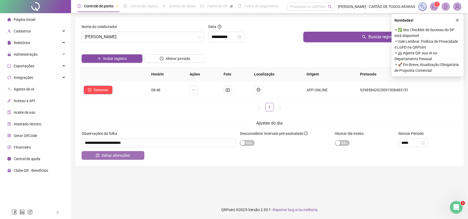
click at [137, 154] on button "Salvar alterações" at bounding box center [113, 155] width 63 height 8
click at [413, 142] on input "*****" at bounding box center [410, 143] width 18 height 6
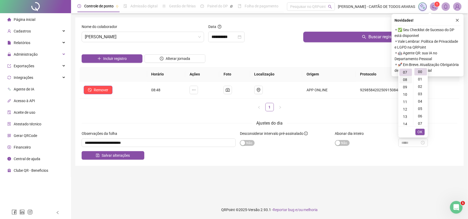
click at [405, 80] on div "08" at bounding box center [405, 79] width 13 height 7
click at [421, 107] on div "25" at bounding box center [420, 109] width 13 height 7
click at [423, 128] on button "OK" at bounding box center [419, 131] width 9 height 6
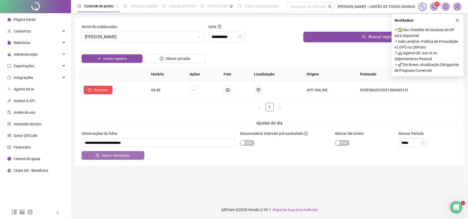
click at [128, 153] on span "Salvar alterações" at bounding box center [116, 155] width 28 height 6
click at [418, 142] on input "*****" at bounding box center [410, 143] width 18 height 6
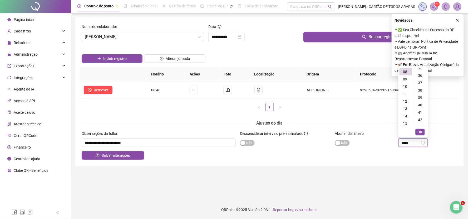
scroll to position [272, 0]
click at [418, 94] on div "40" at bounding box center [420, 94] width 13 height 7
click at [421, 132] on span "OK" at bounding box center [420, 132] width 5 height 6
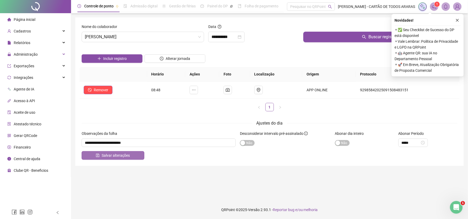
click at [105, 153] on span "Salvar alterações" at bounding box center [116, 155] width 28 height 6
click at [417, 143] on input "*****" at bounding box center [410, 143] width 18 height 6
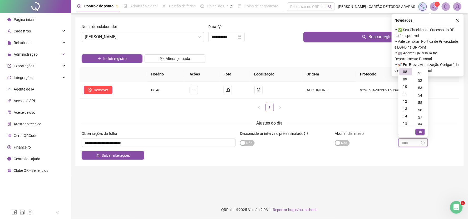
scroll to position [382, 0]
click at [406, 78] on div "09" at bounding box center [405, 78] width 13 height 7
click at [420, 71] on div "00" at bounding box center [420, 71] width 13 height 7
type input "*****"
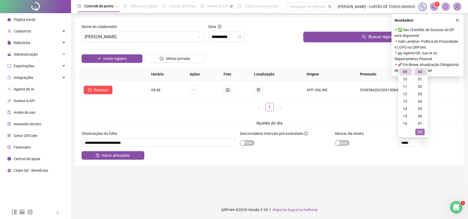
click at [423, 131] on button "OK" at bounding box center [419, 131] width 9 height 6
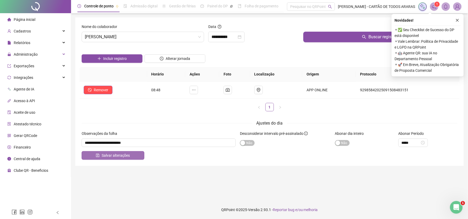
click at [138, 151] on button "Salvar alterações" at bounding box center [113, 155] width 63 height 8
click at [42, 57] on div "Administração" at bounding box center [35, 54] width 69 height 11
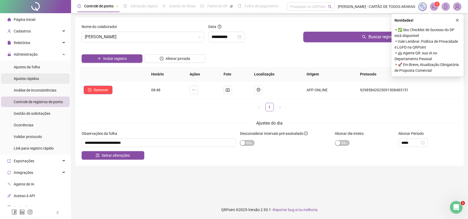
click at [32, 78] on span "Ajustes rápidos" at bounding box center [26, 78] width 25 height 4
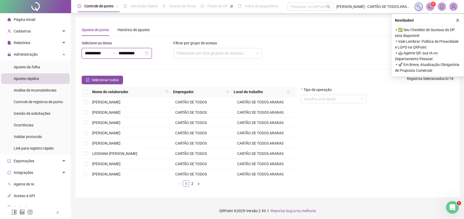
click at [144, 54] on input "**********" at bounding box center [130, 53] width 25 height 6
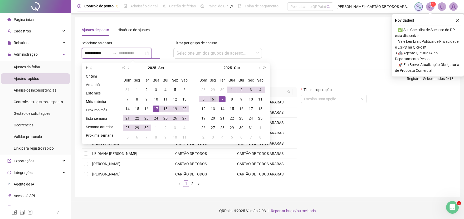
type input "**********"
click at [211, 97] on div "6" at bounding box center [213, 99] width 6 height 6
type input "**********"
click at [101, 54] on input "**********" at bounding box center [97, 53] width 25 height 6
click at [135, 32] on div "Histórico de ajustes" at bounding box center [133, 30] width 32 height 6
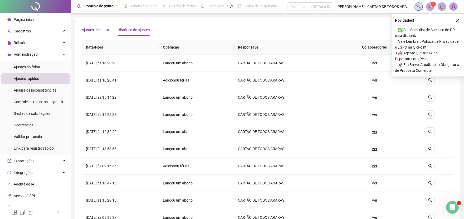
click at [100, 30] on div "Ajustes de ponto" at bounding box center [95, 30] width 27 height 6
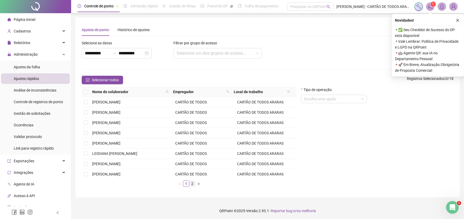
click at [193, 183] on link "2" at bounding box center [192, 183] width 6 height 6
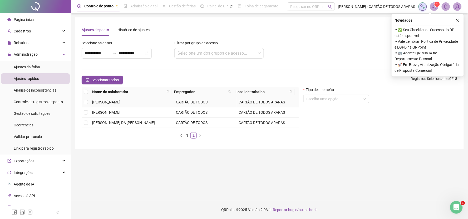
click at [145, 104] on td "[PERSON_NAME]" at bounding box center [132, 102] width 84 height 10
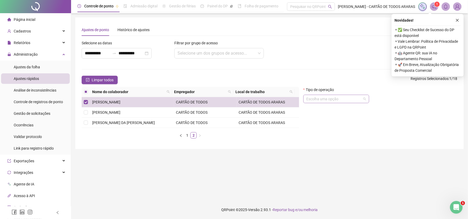
click at [330, 102] on input "search" at bounding box center [333, 99] width 55 height 8
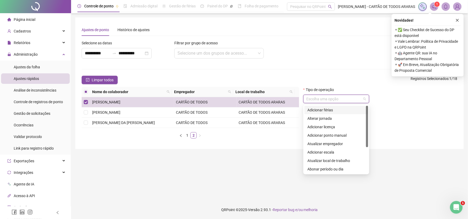
click at [329, 109] on div "Adicionar férias" at bounding box center [335, 110] width 57 height 6
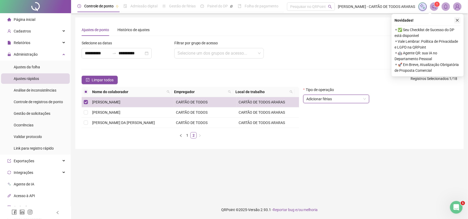
click at [457, 20] on icon "close" at bounding box center [457, 20] width 3 height 3
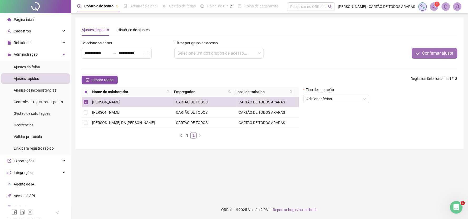
click at [428, 54] on span "Confirmar ajuste" at bounding box center [437, 53] width 31 height 6
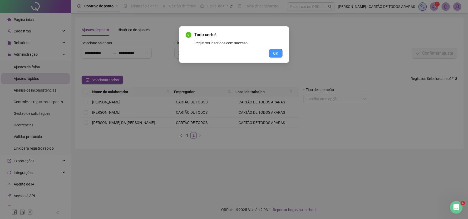
click at [277, 53] on span "OK" at bounding box center [275, 53] width 5 height 6
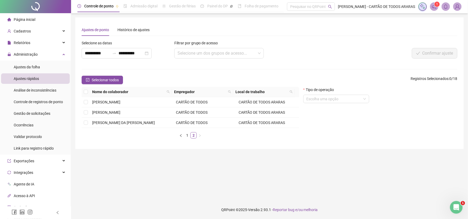
click at [47, 18] on li "Página inicial" at bounding box center [35, 19] width 69 height 11
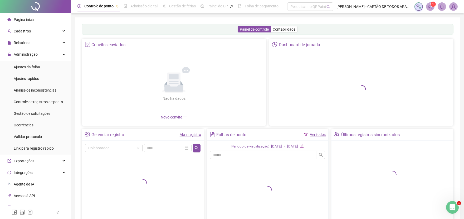
click at [192, 133] on link "Abrir registro" at bounding box center [190, 134] width 21 height 4
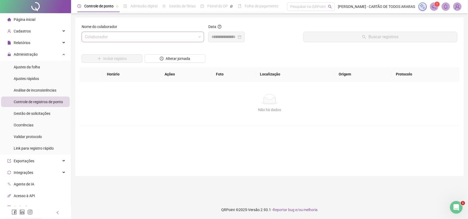
click at [108, 37] on input "search" at bounding box center [140, 37] width 111 height 10
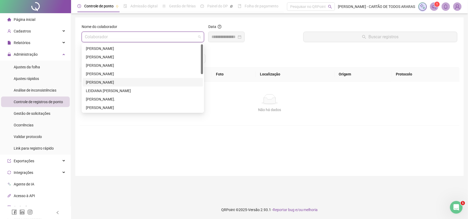
scroll to position [84, 0]
click at [119, 107] on div "[PERSON_NAME]" at bounding box center [143, 108] width 114 height 6
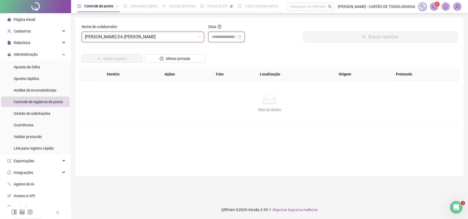
drag, startPoint x: 228, startPoint y: 35, endPoint x: 227, endPoint y: 38, distance: 2.9
click at [227, 37] on input at bounding box center [223, 37] width 25 height 6
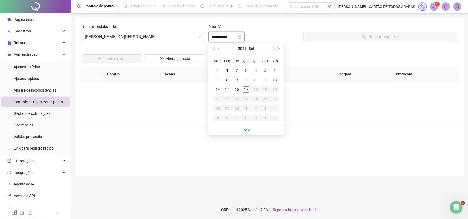
type input "**********"
click at [247, 90] on div "17" at bounding box center [246, 89] width 6 height 6
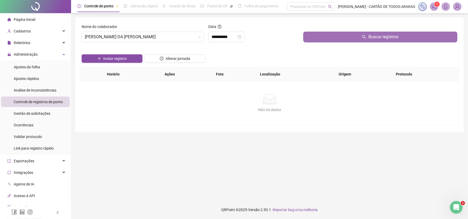
click at [319, 40] on button "Buscar registros" at bounding box center [380, 37] width 154 height 11
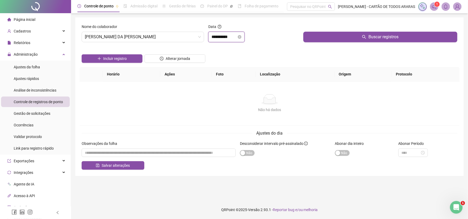
click at [232, 36] on input "**********" at bounding box center [223, 37] width 25 height 6
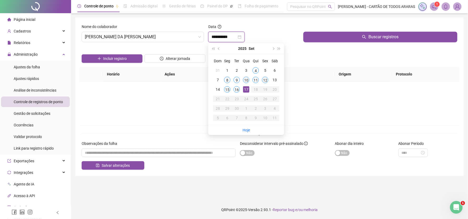
type input "**********"
click at [143, 36] on span "[PERSON_NAME]" at bounding box center [143, 37] width 116 height 10
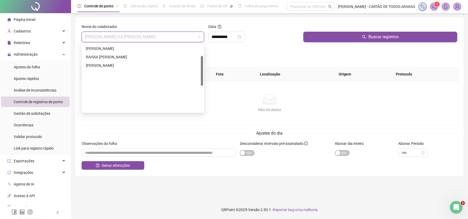
scroll to position [0, 0]
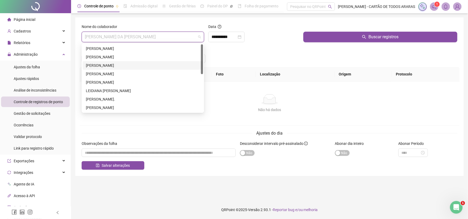
drag, startPoint x: 128, startPoint y: 64, endPoint x: 145, endPoint y: 65, distance: 17.1
click at [128, 64] on div "EMMILY [PERSON_NAME]" at bounding box center [143, 65] width 114 height 6
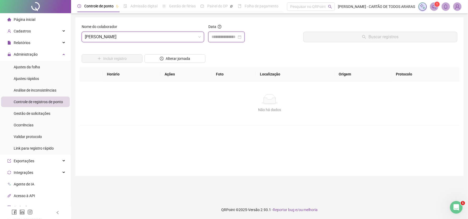
click at [236, 34] on input at bounding box center [223, 37] width 25 height 6
type input "**********"
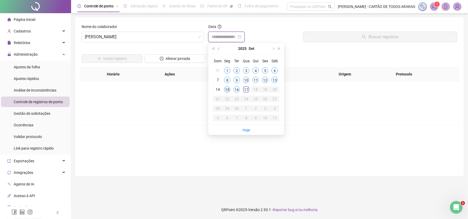
type input "**********"
click at [226, 90] on div "15" at bounding box center [227, 89] width 6 height 6
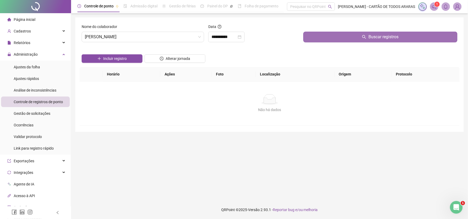
click at [354, 33] on button "Buscar registros" at bounding box center [380, 37] width 154 height 11
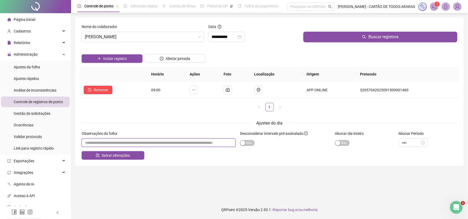
click at [171, 143] on input "textarea" at bounding box center [159, 142] width 154 height 8
type input "**********"
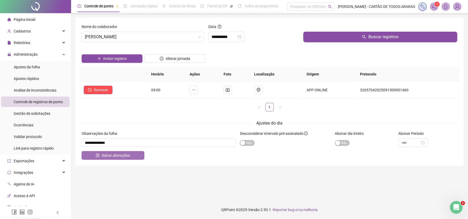
click at [123, 154] on span "Salvar alterações" at bounding box center [116, 155] width 28 height 6
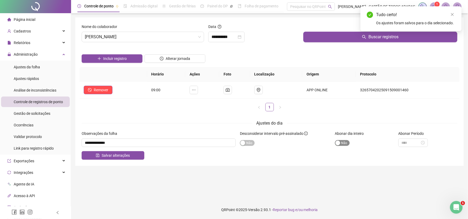
click at [348, 143] on span "Sim Não" at bounding box center [342, 143] width 15 height 6
click at [132, 156] on button "Salvar alterações" at bounding box center [113, 155] width 63 height 8
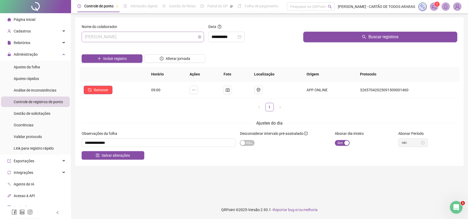
click at [150, 36] on span "EMMILY [PERSON_NAME]" at bounding box center [143, 37] width 116 height 10
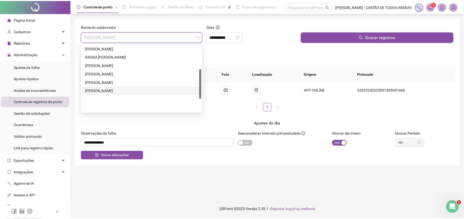
scroll to position [55, 0]
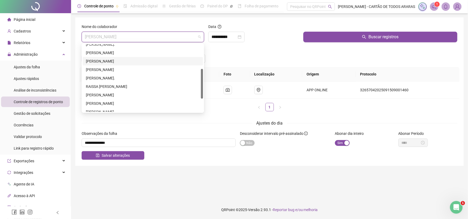
click at [124, 63] on div "[PERSON_NAME]" at bounding box center [143, 61] width 114 height 6
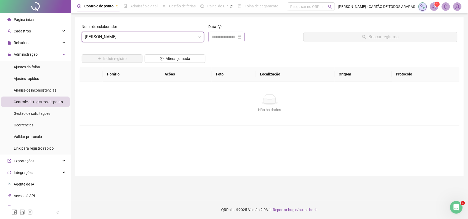
click at [223, 32] on div at bounding box center [226, 37] width 36 height 11
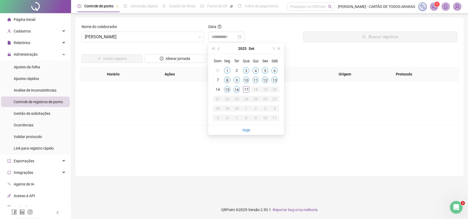
click at [229, 80] on div "8" at bounding box center [227, 80] width 6 height 6
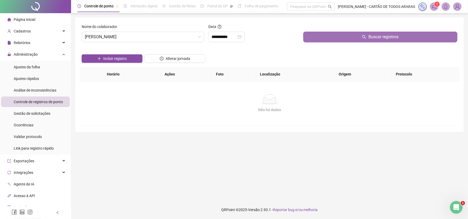
click at [319, 33] on button "Buscar registros" at bounding box center [380, 37] width 154 height 11
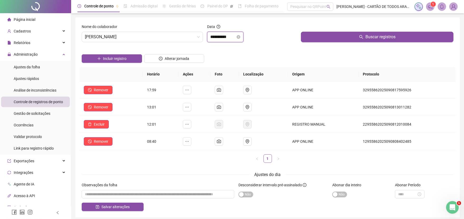
click at [229, 38] on input "**********" at bounding box center [222, 37] width 25 height 6
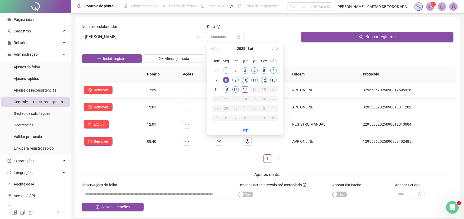
click at [235, 81] on div "9" at bounding box center [235, 80] width 6 height 6
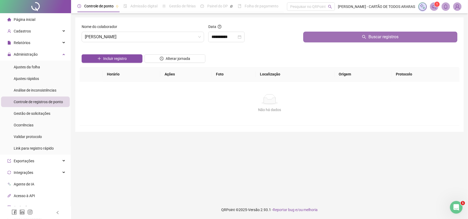
click at [317, 41] on button "Buscar registros" at bounding box center [380, 37] width 154 height 11
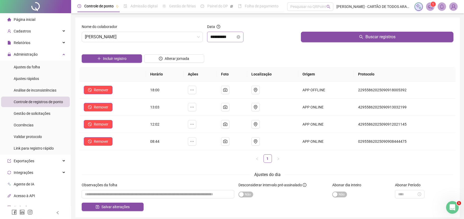
click at [231, 41] on div "**********" at bounding box center [225, 37] width 36 height 11
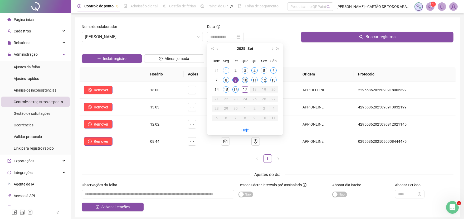
click at [243, 79] on div "10" at bounding box center [245, 80] width 6 height 6
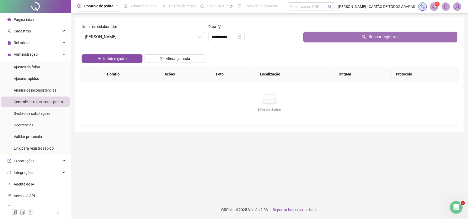
click at [321, 37] on button "Buscar registros" at bounding box center [380, 37] width 154 height 11
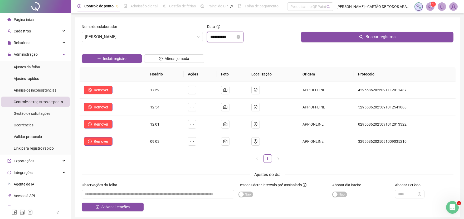
click at [234, 37] on input "**********" at bounding box center [222, 37] width 25 height 6
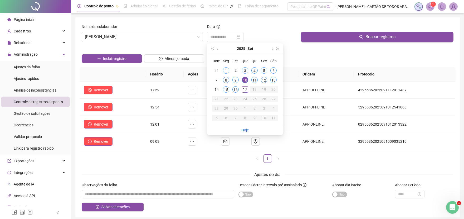
click at [254, 80] on div "11" at bounding box center [254, 80] width 6 height 6
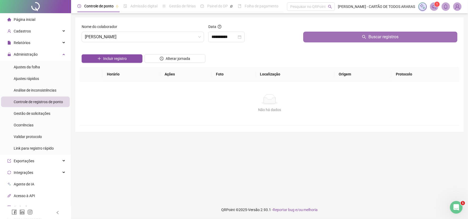
click at [312, 41] on button "Buscar registros" at bounding box center [380, 37] width 154 height 11
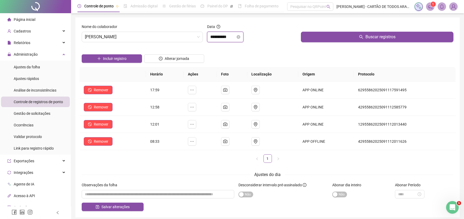
click at [230, 38] on input "**********" at bounding box center [222, 37] width 25 height 6
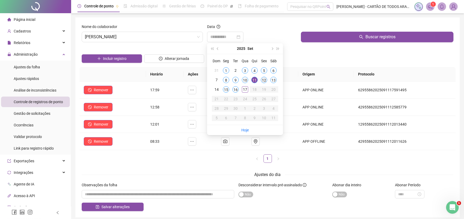
click at [262, 80] on div "12" at bounding box center [264, 80] width 6 height 6
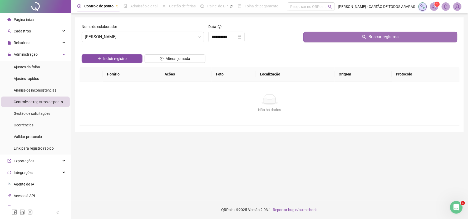
click at [310, 34] on button "Buscar registros" at bounding box center [380, 37] width 154 height 11
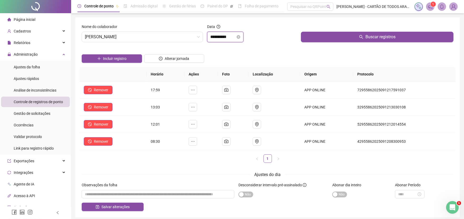
click at [233, 36] on input "**********" at bounding box center [222, 37] width 25 height 6
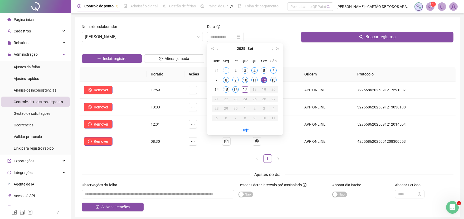
click at [272, 80] on div "13" at bounding box center [273, 80] width 6 height 6
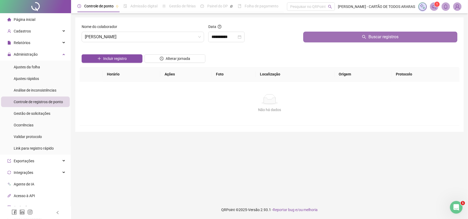
click at [310, 40] on button "Buscar registros" at bounding box center [380, 37] width 154 height 11
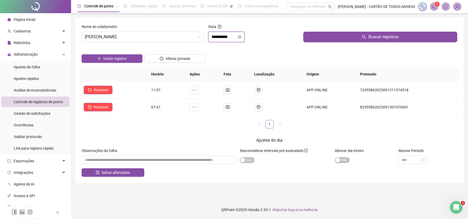
click at [237, 36] on input "**********" at bounding box center [223, 37] width 25 height 6
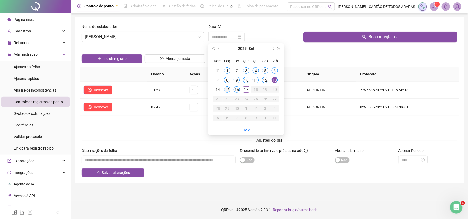
click at [228, 90] on div "15" at bounding box center [227, 89] width 6 height 6
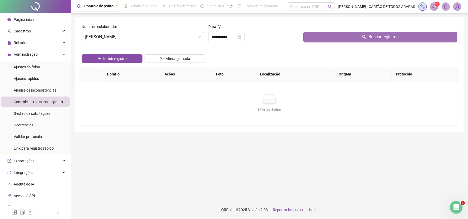
click at [311, 35] on button "Buscar registros" at bounding box center [380, 37] width 154 height 11
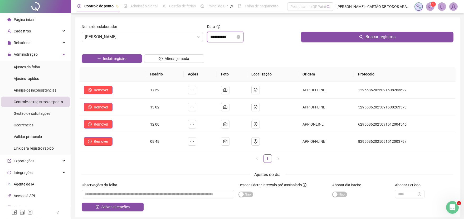
click at [232, 38] on input "**********" at bounding box center [222, 37] width 25 height 6
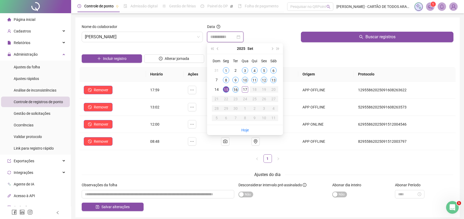
type input "**********"
click at [233, 90] on div "16" at bounding box center [235, 89] width 6 height 6
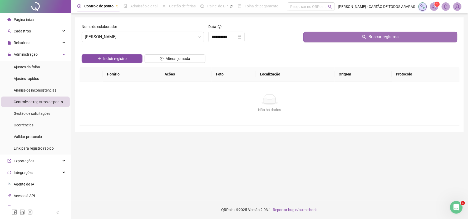
click at [308, 36] on button "Buscar registros" at bounding box center [380, 37] width 154 height 11
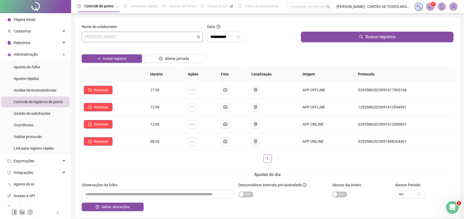
click at [135, 34] on span "[PERSON_NAME]" at bounding box center [142, 37] width 115 height 10
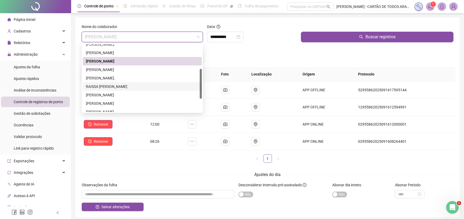
click at [129, 84] on div "RAISSA [PERSON_NAME]" at bounding box center [142, 86] width 113 height 6
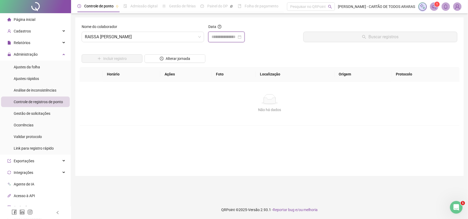
click at [234, 37] on input at bounding box center [223, 37] width 25 height 6
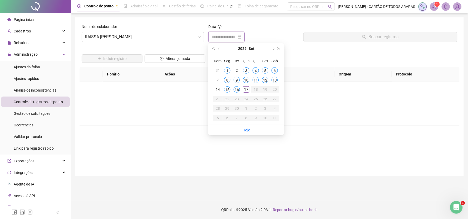
type input "**********"
click at [137, 38] on span "RAISSA [PERSON_NAME]" at bounding box center [143, 37] width 116 height 10
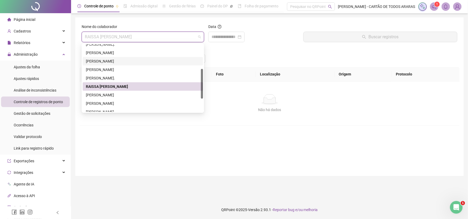
click at [127, 63] on div "[PERSON_NAME]" at bounding box center [143, 61] width 114 height 6
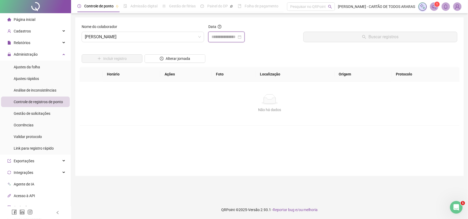
click at [216, 37] on input at bounding box center [223, 37] width 25 height 6
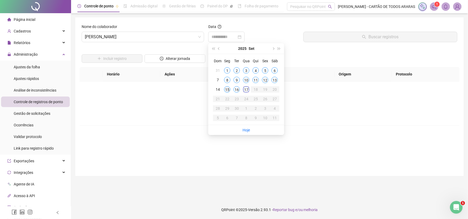
click at [225, 90] on div "15" at bounding box center [227, 89] width 6 height 6
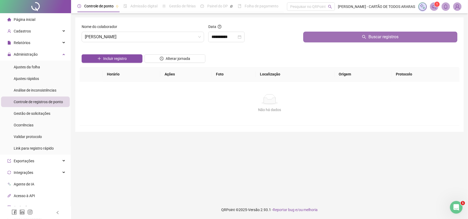
click at [312, 41] on button "Buscar registros" at bounding box center [380, 37] width 154 height 11
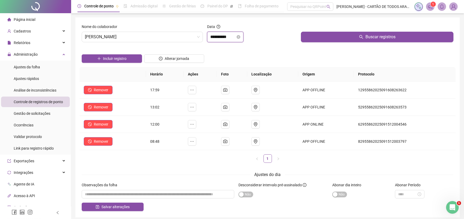
click at [231, 36] on input "**********" at bounding box center [222, 37] width 25 height 6
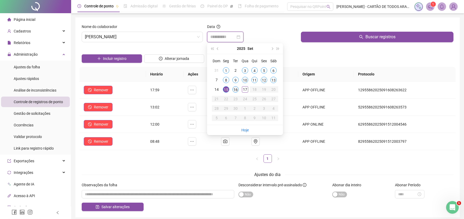
type input "**********"
click at [236, 89] on div "16" at bounding box center [235, 89] width 6 height 6
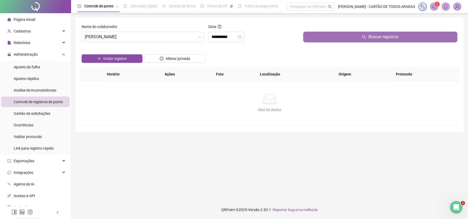
click at [311, 37] on button "Buscar registros" at bounding box center [380, 37] width 154 height 11
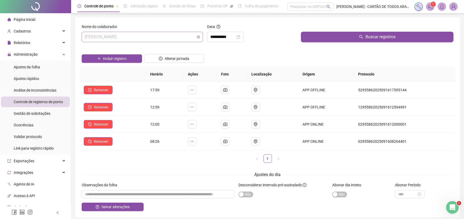
click at [130, 34] on span "[PERSON_NAME]" at bounding box center [142, 37] width 115 height 10
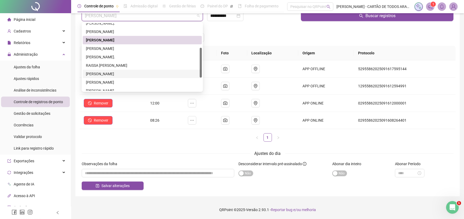
scroll to position [84, 0]
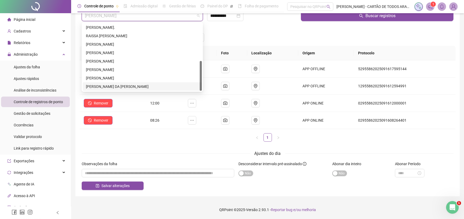
click at [127, 85] on div "[PERSON_NAME]" at bounding box center [142, 86] width 113 height 6
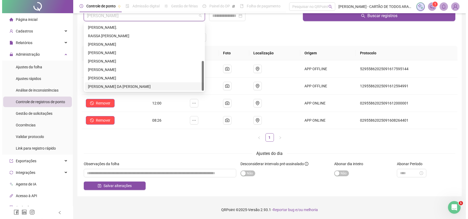
scroll to position [0, 0]
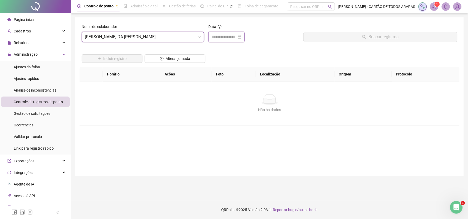
click at [223, 39] on input at bounding box center [223, 37] width 25 height 6
type input "**********"
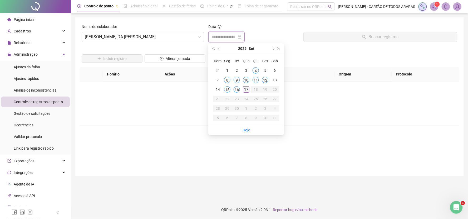
type input "**********"
click at [246, 90] on div "17" at bounding box center [246, 89] width 6 height 6
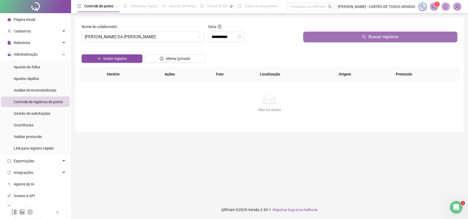
click at [320, 41] on button "Buscar registros" at bounding box center [380, 37] width 154 height 11
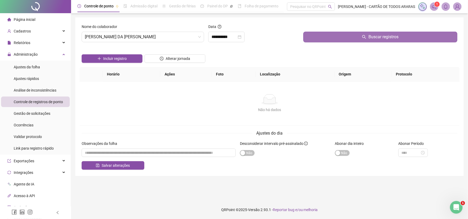
click at [320, 36] on button "Buscar registros" at bounding box center [380, 37] width 154 height 11
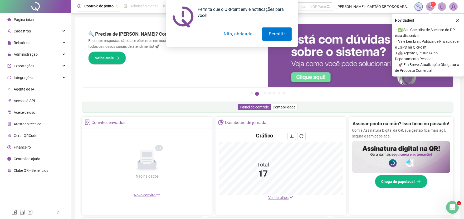
click at [240, 33] on button "Não, obrigado" at bounding box center [238, 33] width 42 height 13
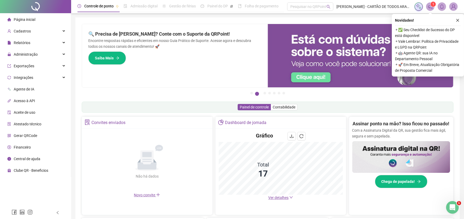
scroll to position [117, 0]
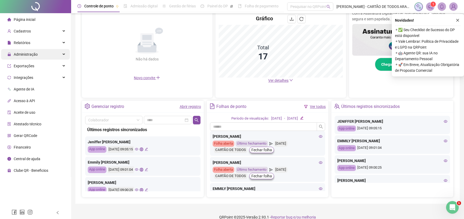
click at [39, 51] on div "Administração" at bounding box center [35, 54] width 69 height 11
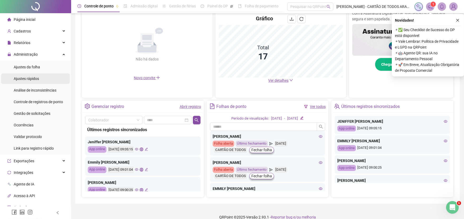
click at [43, 78] on li "Ajustes rápidos" at bounding box center [35, 78] width 69 height 11
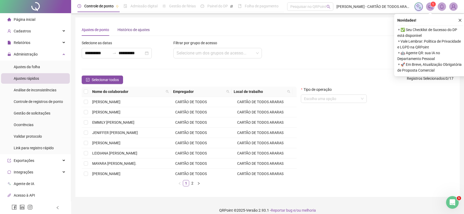
click at [133, 27] on div "Histórico de ajustes" at bounding box center [133, 30] width 32 height 6
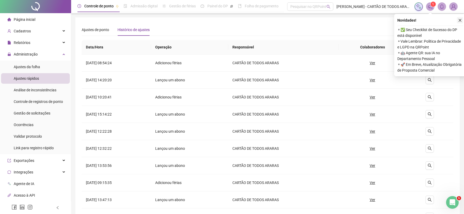
click at [458, 19] on icon "close" at bounding box center [460, 20] width 4 height 4
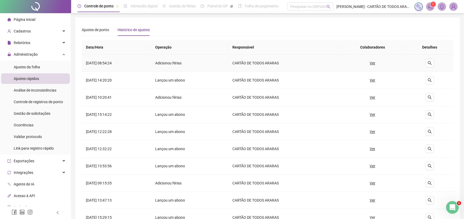
click at [375, 63] on u "Ver" at bounding box center [372, 63] width 6 height 6
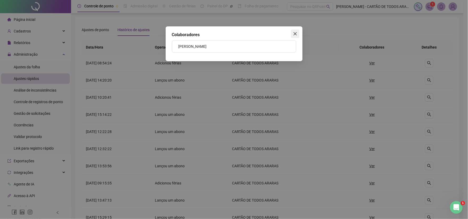
click at [295, 33] on icon "close" at bounding box center [295, 34] width 4 height 4
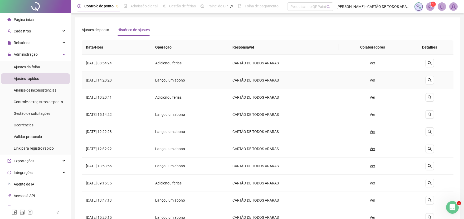
click at [375, 80] on u "Ver" at bounding box center [372, 80] width 6 height 6
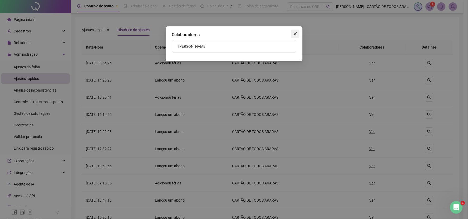
click at [298, 35] on span "Close" at bounding box center [295, 34] width 8 height 4
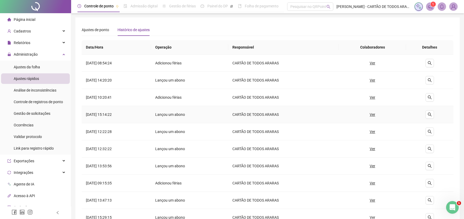
click at [379, 115] on button "Ver" at bounding box center [372, 114] width 14 height 8
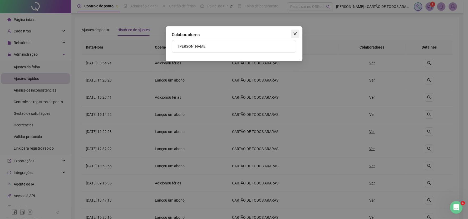
click at [296, 33] on icon "close" at bounding box center [294, 33] width 3 height 3
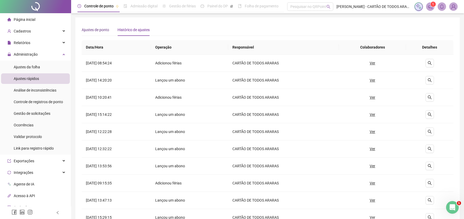
click at [101, 31] on div "Ajustes de ponto" at bounding box center [95, 30] width 27 height 6
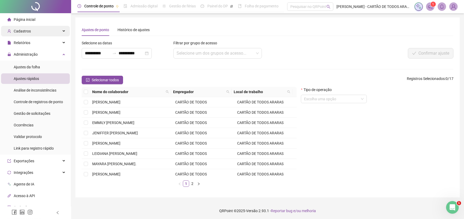
click at [32, 29] on div "Cadastros" at bounding box center [35, 31] width 69 height 11
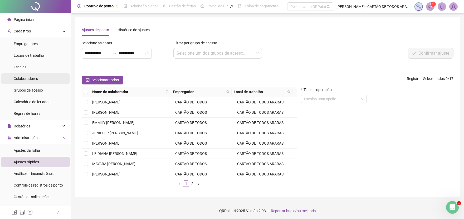
click at [41, 79] on li "Colaboradores" at bounding box center [35, 78] width 69 height 11
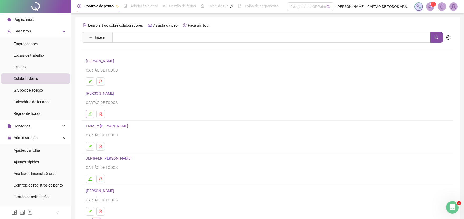
click at [90, 114] on icon "edit" at bounding box center [90, 114] width 4 height 4
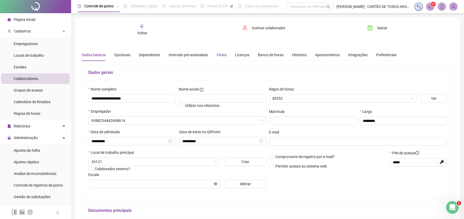
click at [222, 56] on div "Férias" at bounding box center [221, 55] width 10 height 6
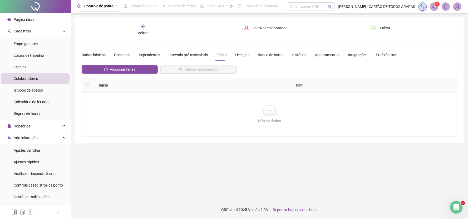
click at [141, 29] on div "Voltar" at bounding box center [142, 30] width 59 height 12
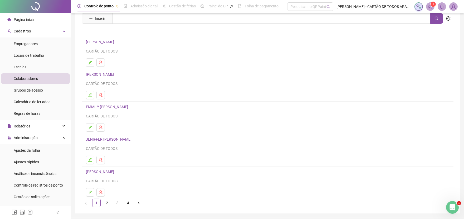
scroll to position [36, 0]
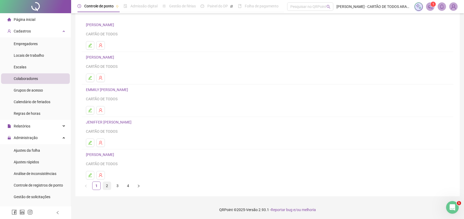
click at [106, 183] on link "2" at bounding box center [107, 185] width 8 height 8
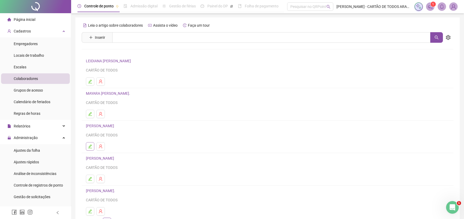
click at [90, 148] on icon "edit" at bounding box center [90, 146] width 4 height 4
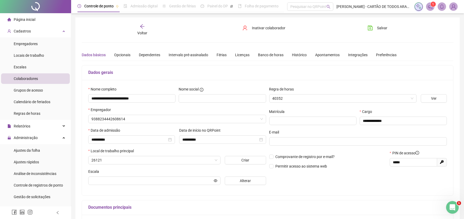
type input "******"
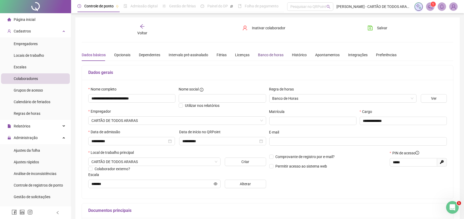
click at [270, 56] on div "Banco de horas" at bounding box center [271, 55] width 26 height 6
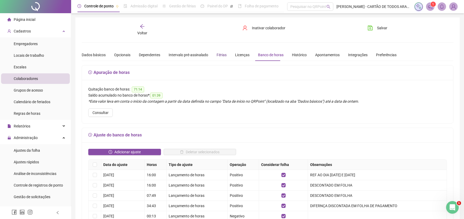
click at [220, 55] on div "Férias" at bounding box center [221, 55] width 10 height 6
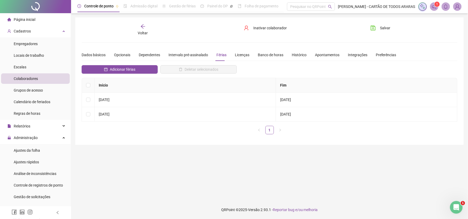
click at [143, 27] on icon "arrow-left" at bounding box center [142, 26] width 5 height 5
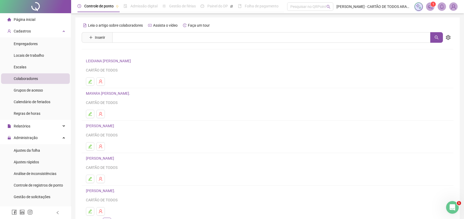
scroll to position [36, 0]
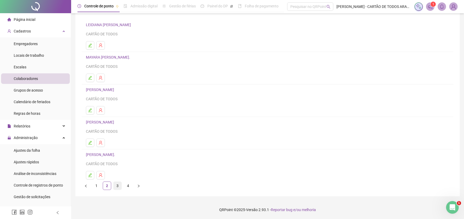
click at [117, 186] on link "3" at bounding box center [117, 185] width 8 height 8
click at [92, 175] on icon "edit" at bounding box center [90, 175] width 4 height 4
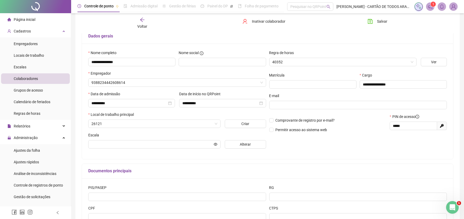
scroll to position [39, 0]
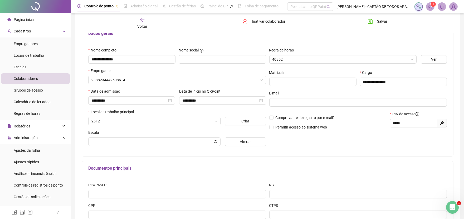
type input "**********"
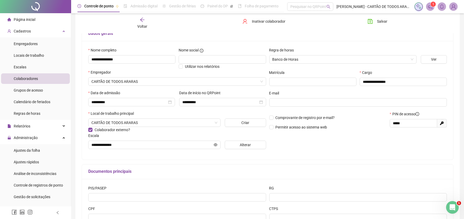
scroll to position [0, 0]
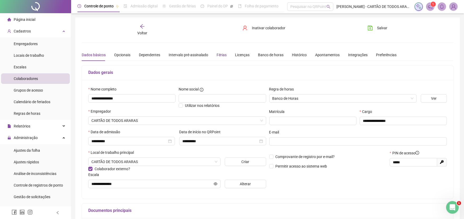
click at [221, 55] on div "Férias" at bounding box center [221, 55] width 10 height 6
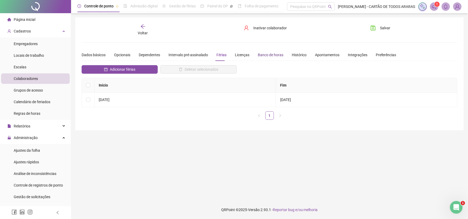
click at [266, 54] on div "Banco de horas" at bounding box center [271, 55] width 26 height 6
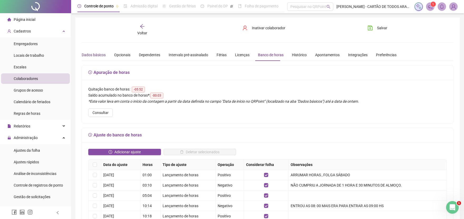
click at [101, 53] on div "Dados básicos" at bounding box center [94, 55] width 24 height 6
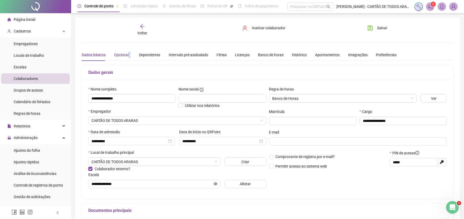
click at [128, 56] on div "Opcionais" at bounding box center [122, 55] width 16 height 6
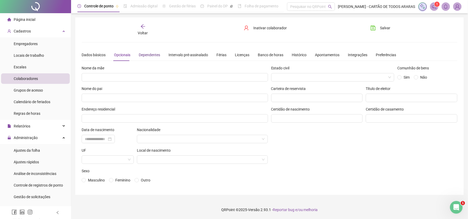
click at [151, 54] on div "Dependentes" at bounding box center [149, 55] width 21 height 6
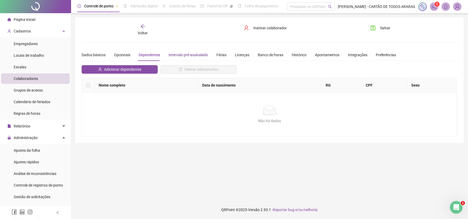
click at [177, 54] on div "Intervalo pré-assinalado" at bounding box center [187, 55] width 39 height 6
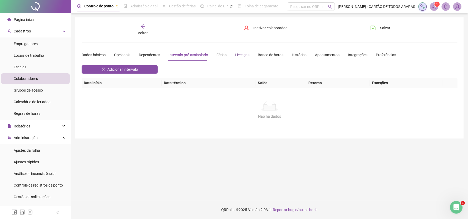
click at [238, 54] on div "Licenças" at bounding box center [242, 55] width 14 height 6
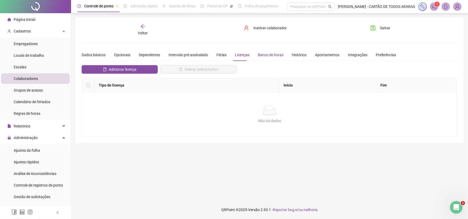
click at [264, 52] on div "Banco de horas" at bounding box center [271, 55] width 26 height 6
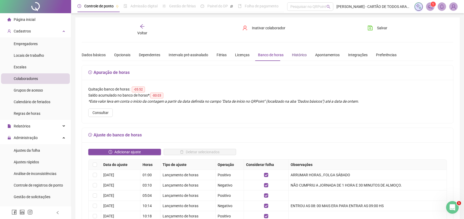
click at [300, 54] on div "Histórico" at bounding box center [299, 55] width 15 height 6
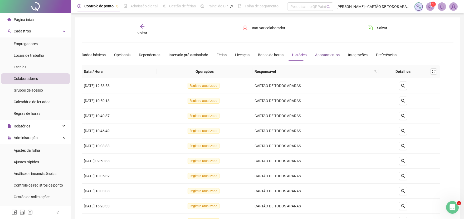
click at [332, 54] on div "Apontamentos" at bounding box center [327, 55] width 24 height 6
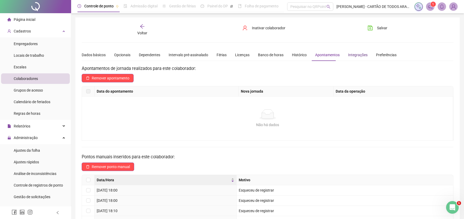
click at [361, 56] on div "Integrações" at bounding box center [357, 55] width 19 height 6
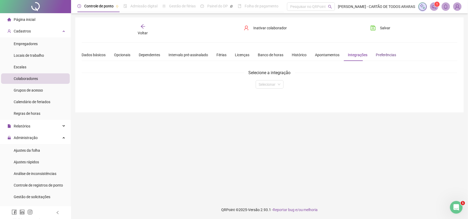
click at [379, 55] on div "Preferências" at bounding box center [386, 55] width 21 height 6
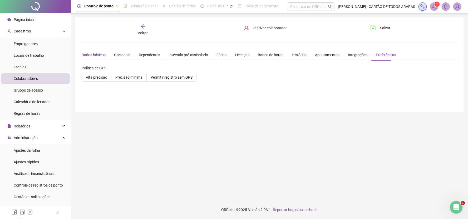
click at [92, 54] on div "Dados básicos" at bounding box center [94, 55] width 24 height 6
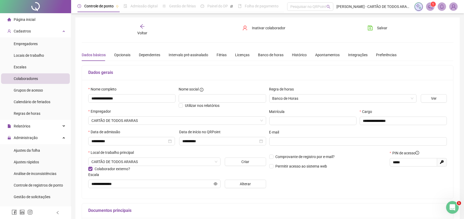
click at [140, 31] on span "Voltar" at bounding box center [142, 33] width 10 height 4
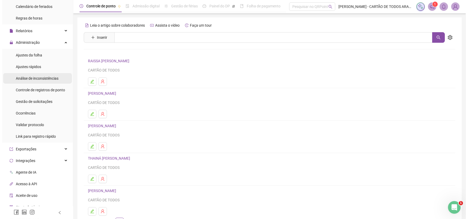
scroll to position [117, 0]
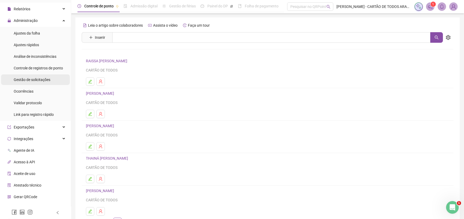
click at [43, 83] on div "Gestão de solicitações" at bounding box center [32, 79] width 37 height 11
